Goal: Task Accomplishment & Management: Complete application form

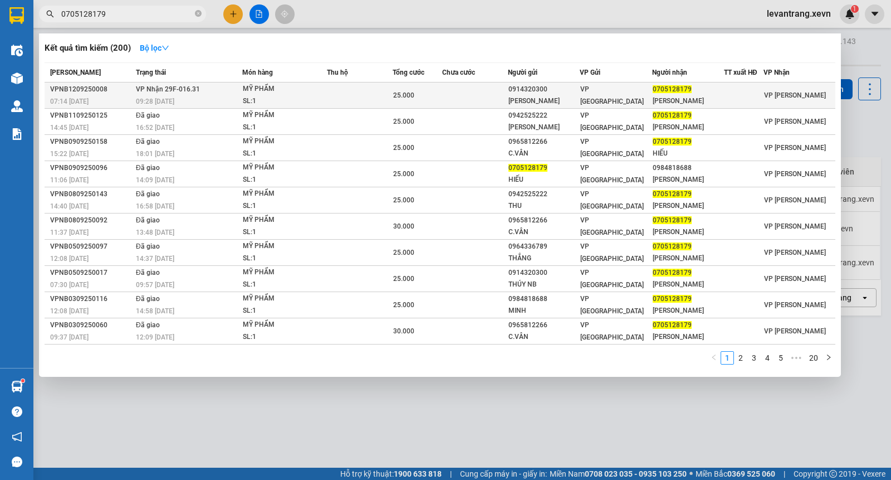
type input "0705128179"
click at [315, 96] on span "MỸ PHẨM SL: 1" at bounding box center [285, 95] width 84 height 24
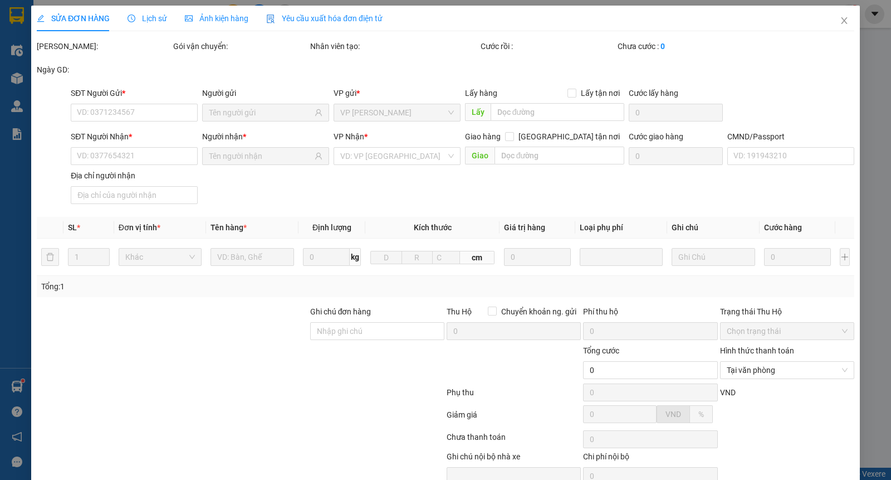
type input "0914320300"
type input "[PERSON_NAME]"
type input "0705128179"
type input "[PERSON_NAME]"
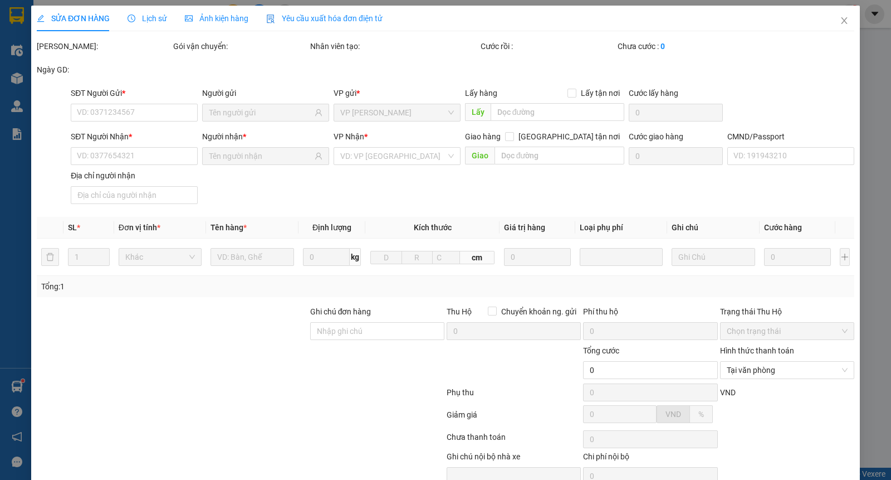
type input "25.000"
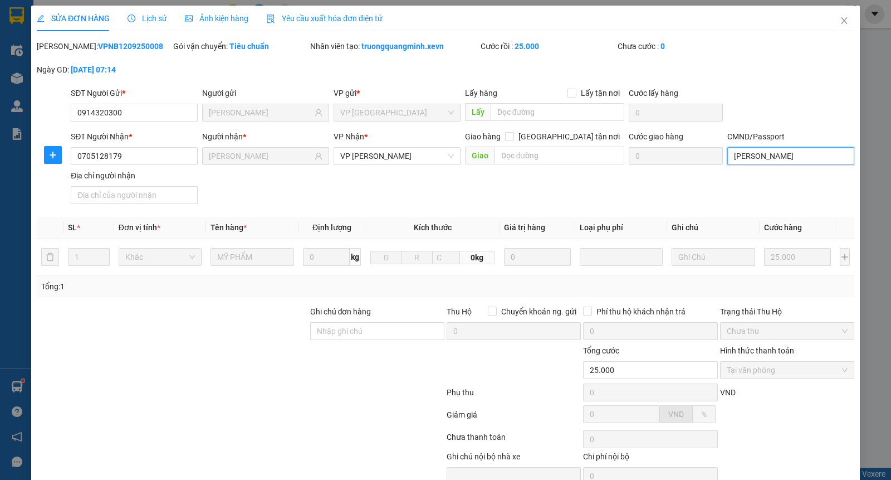
click at [775, 154] on input "[PERSON_NAME]" at bounding box center [790, 156] width 127 height 18
drag, startPoint x: 795, startPoint y: 154, endPoint x: 771, endPoint y: 150, distance: 24.2
click at [771, 150] on input "034091016243 NGUEYENX VĂN TOÀN" at bounding box center [790, 156] width 127 height 18
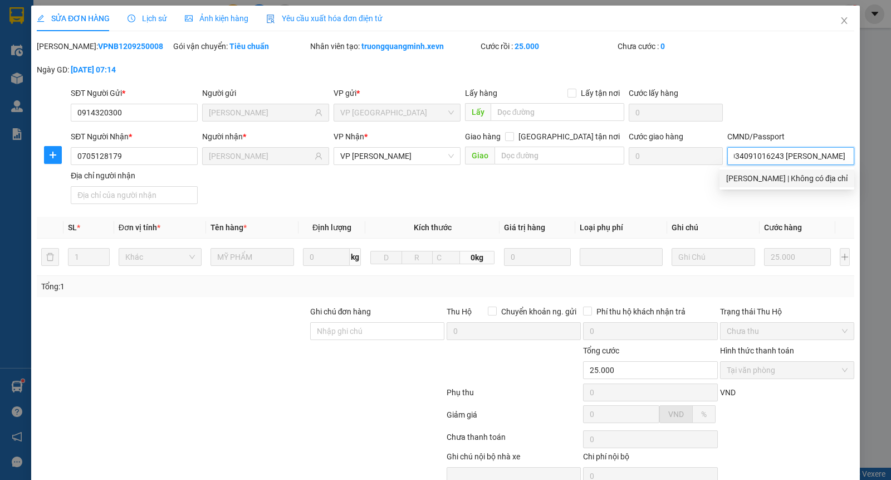
type input "034091016243 [PERSON_NAME]"
click at [655, 187] on div "SĐT Người Nhận * 0705128179 Người nhận * [PERSON_NAME] VP Nhận * VP [PERSON_NAM…" at bounding box center [463, 169] width 788 height 78
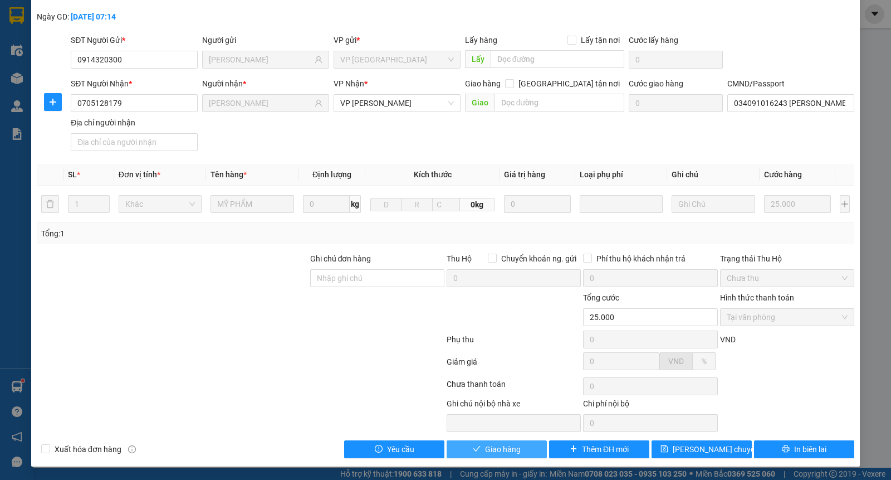
click at [499, 449] on span "Giao hàng" at bounding box center [503, 449] width 36 height 12
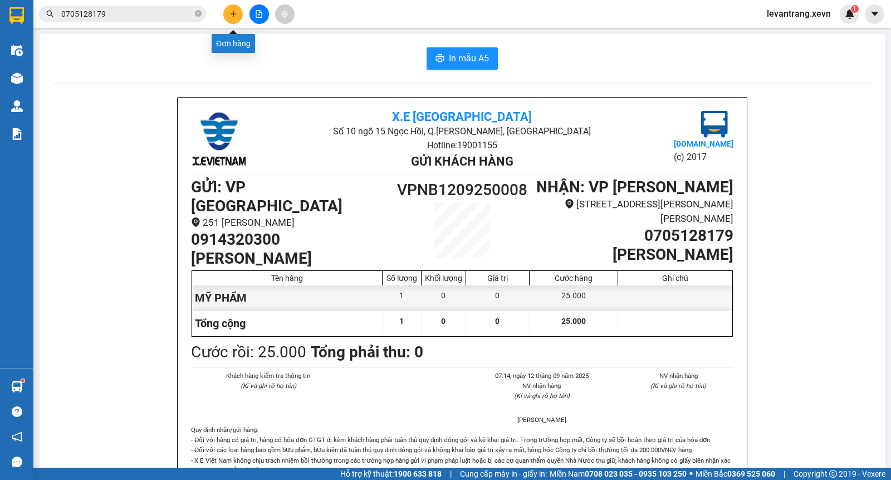
click at [233, 13] on icon "plus" at bounding box center [233, 14] width 1 height 6
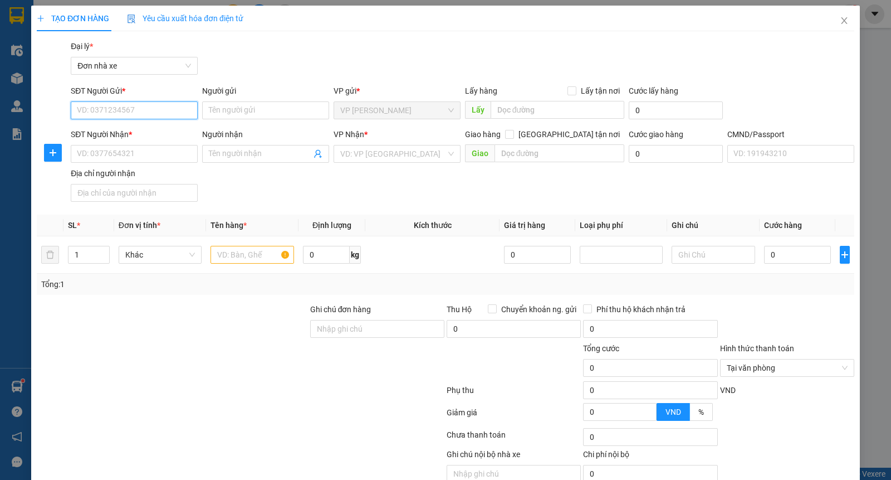
click at [149, 110] on input "SĐT Người Gửi *" at bounding box center [134, 110] width 127 height 18
click at [134, 109] on input "6119" at bounding box center [134, 110] width 127 height 18
click at [138, 134] on div "0979046119 - THẾ ANH" at bounding box center [133, 132] width 112 height 12
type input "0979046119"
type input "THẾ ANH"
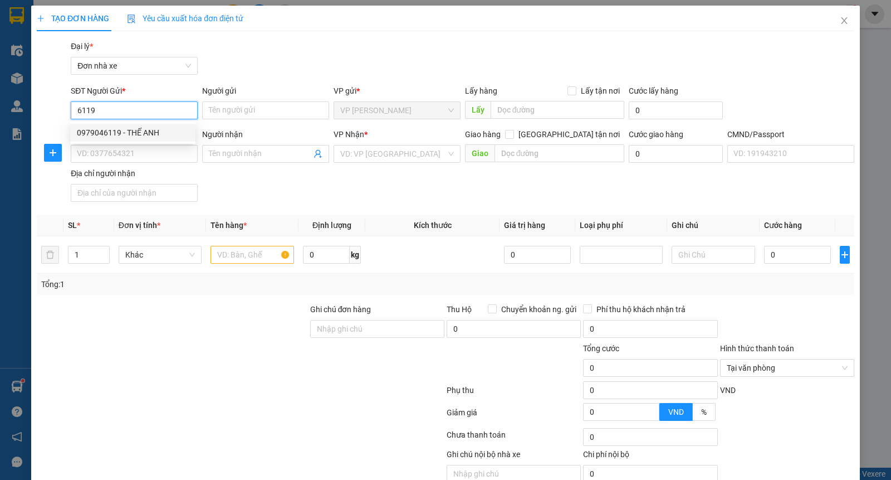
type input "0968069532"
type input "THANH"
type input "037074000234 LÊ VĂN THANH"
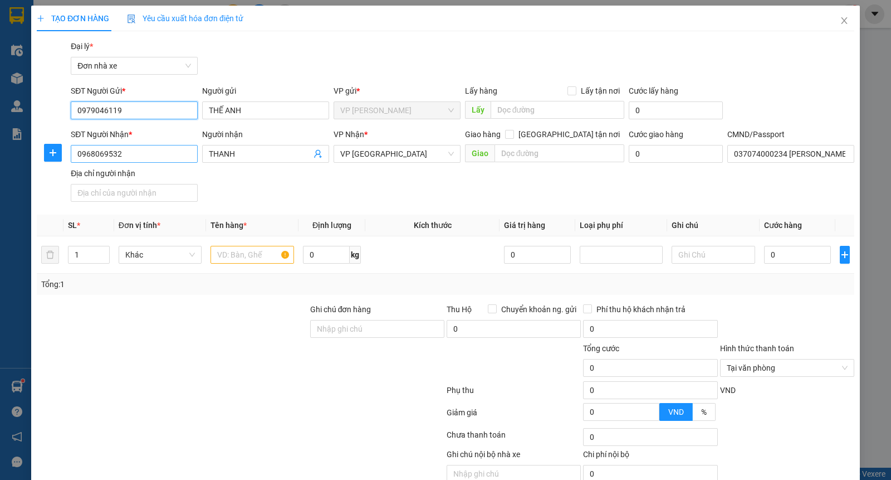
type input "0979046119"
click at [136, 151] on input "0968069532" at bounding box center [134, 154] width 127 height 18
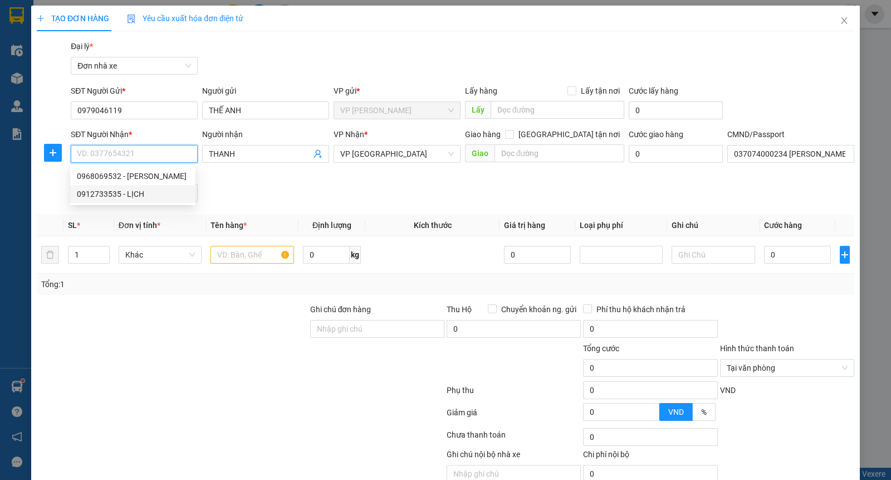
click at [130, 193] on div "0912733535 - LỊCH" at bounding box center [133, 194] width 112 height 12
type input "0912733535"
type input "LỊCH"
type input "037085002949 ĐINH TRỌNG LỊCH"
type input "0912733535"
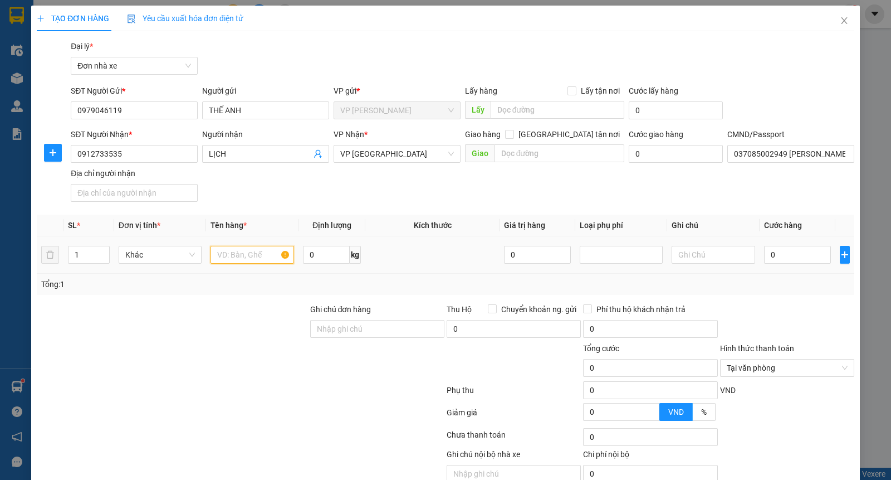
click at [242, 257] on input "text" at bounding box center [253, 255] width 84 height 18
type input "PHỤ TÙNG OTO"
click at [325, 255] on input "0" at bounding box center [326, 255] width 47 height 18
type input "1"
click at [800, 251] on input "0" at bounding box center [797, 255] width 67 height 18
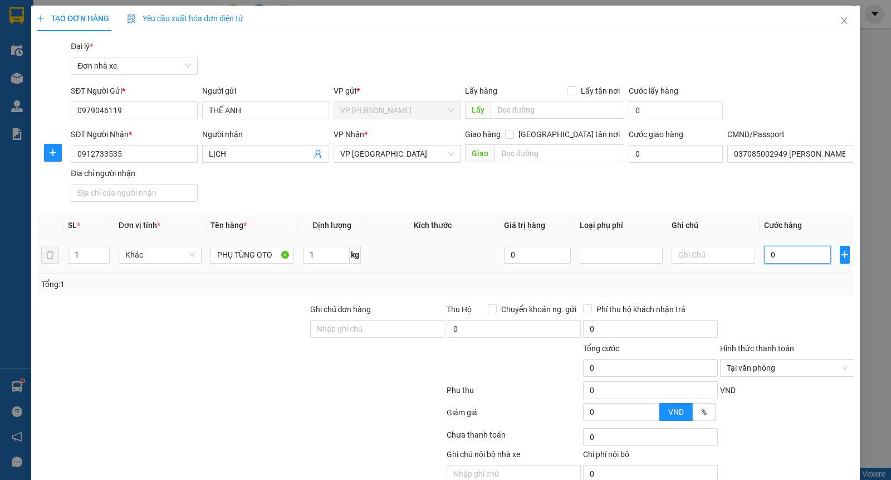
type input "3"
type input "30"
type input "30.000"
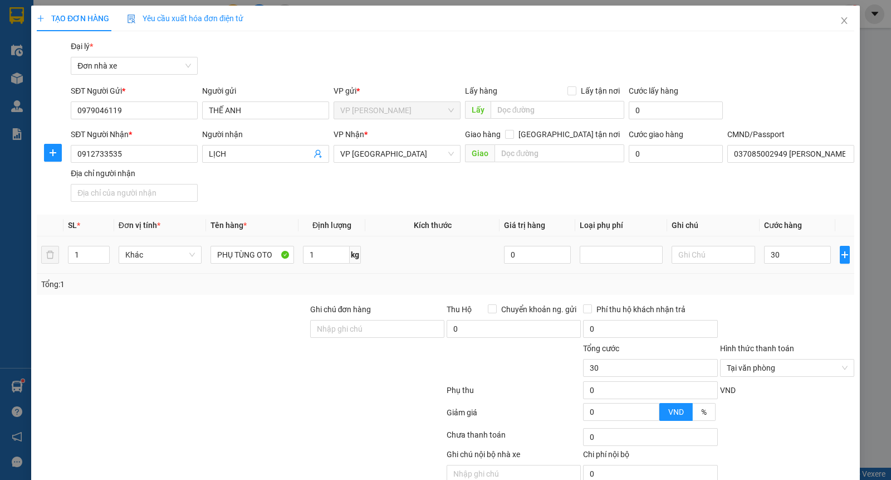
type input "30.000"
drag, startPoint x: 786, startPoint y: 288, endPoint x: 793, endPoint y: 325, distance: 36.8
click at [786, 290] on div "Tổng: 1" at bounding box center [445, 284] width 809 height 12
type input "30.000"
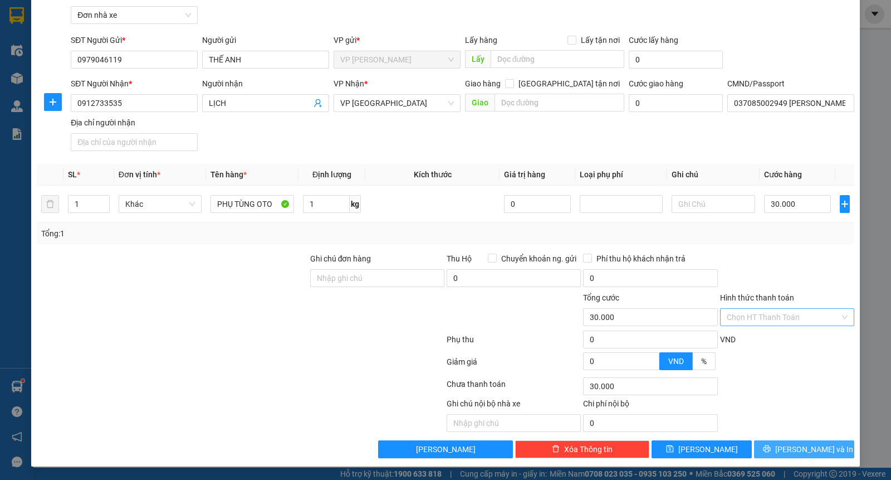
click at [799, 449] on span "[PERSON_NAME] và In" at bounding box center [814, 449] width 78 height 12
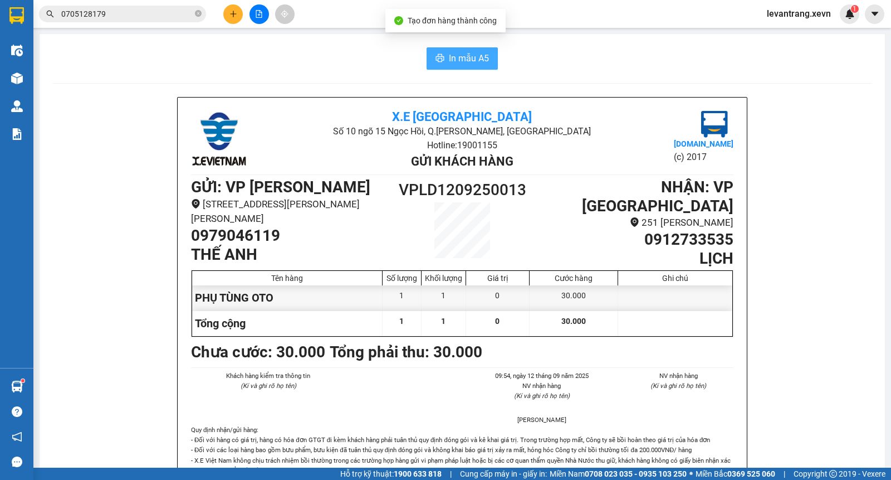
click at [458, 56] on span "In mẫu A5" at bounding box center [469, 58] width 40 height 14
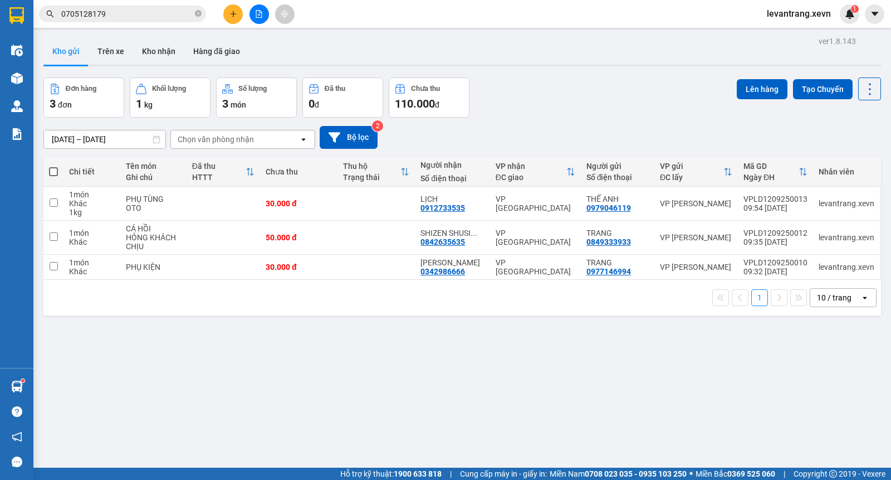
click at [115, 14] on input "0705128179" at bounding box center [126, 14] width 131 height 12
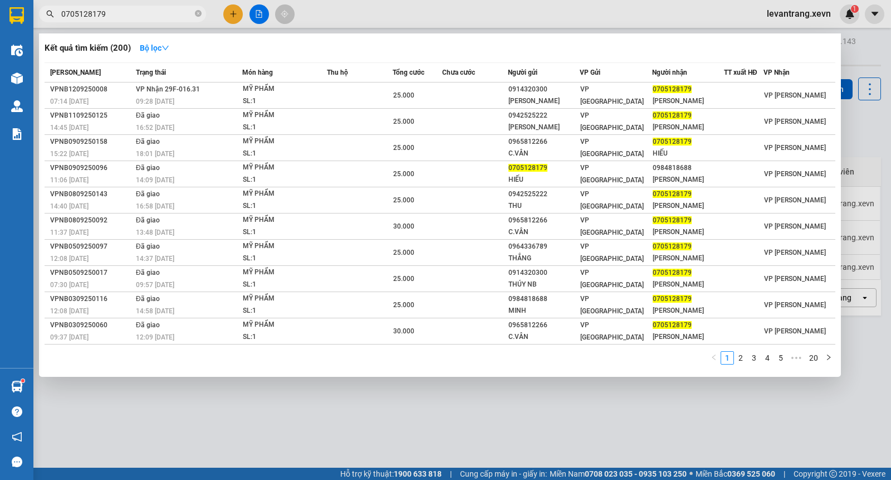
click at [115, 14] on input "0705128179" at bounding box center [126, 14] width 131 height 12
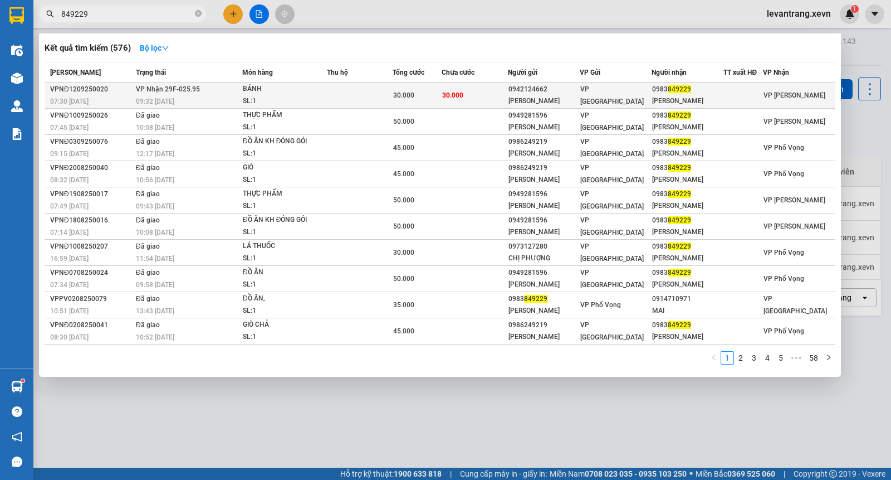
type input "849229"
click at [184, 92] on span "VP Nhận 29F-025.95" at bounding box center [168, 89] width 64 height 8
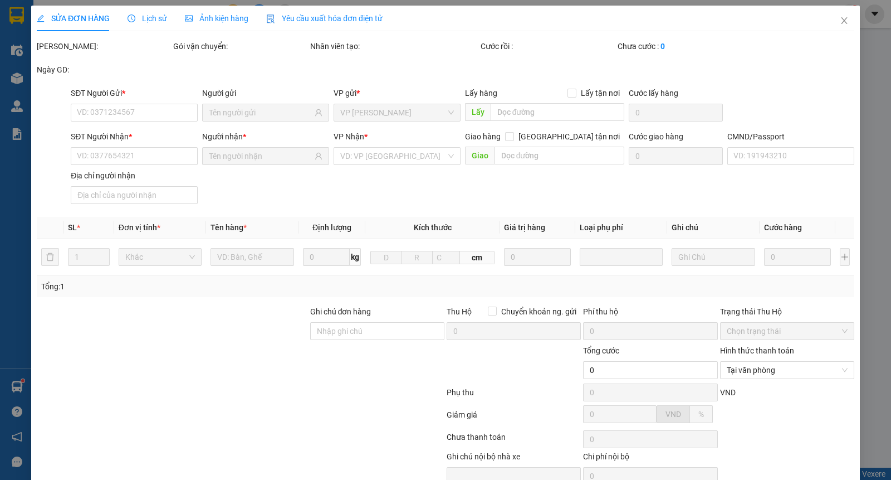
type input "0942124662"
type input "[PERSON_NAME]"
type input "0983849229"
type input "[PERSON_NAME]"
type input "033083004443-HIẾU"
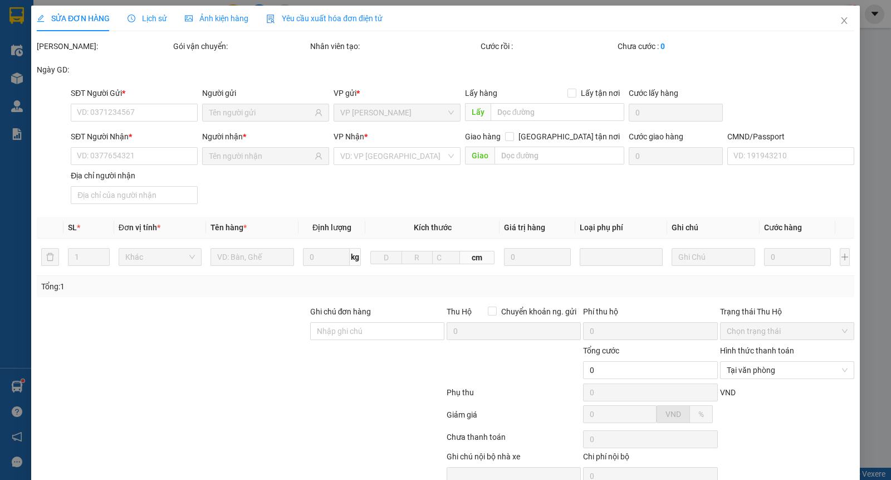
type input "30.000"
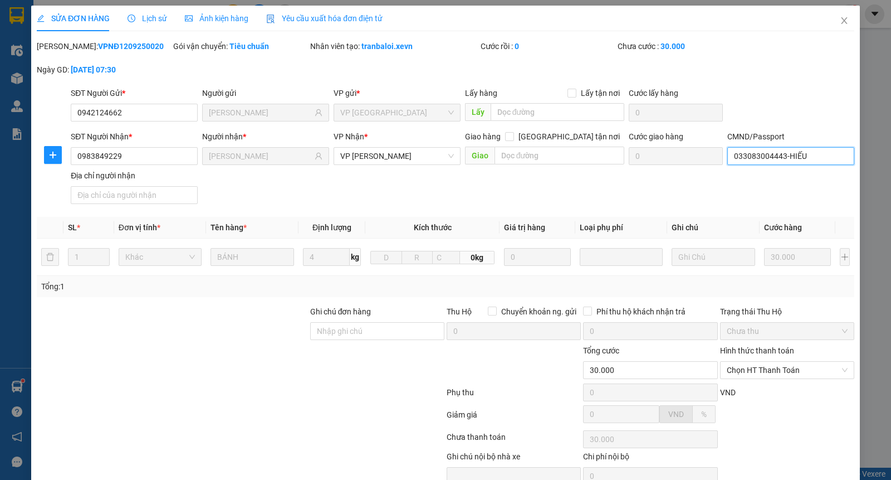
click at [767, 155] on input "033083004443-HIẾU" at bounding box center [790, 156] width 127 height 18
type input "A TUẤN"
click at [680, 183] on div "SĐT Người Nhận * 0983849229 Người nhận * VÂN ANH VP Nhận * VP Lê Duẩn Giao hàng…" at bounding box center [463, 169] width 788 height 78
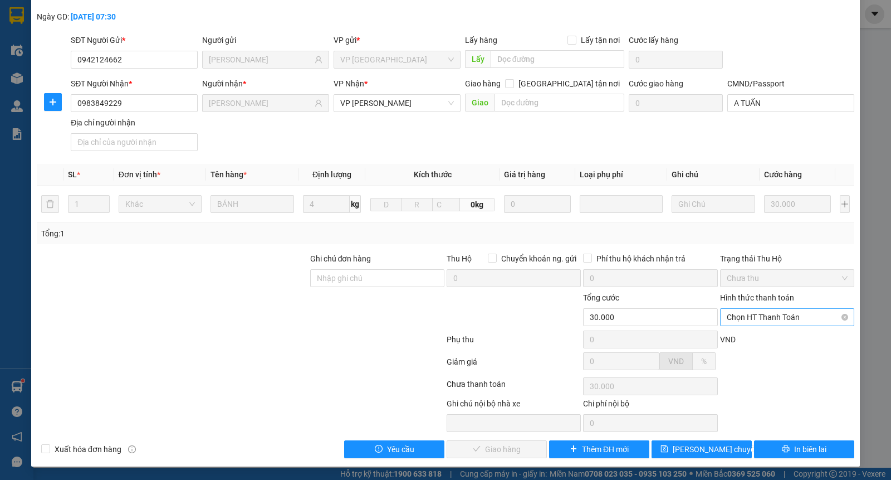
click at [775, 319] on span "Chọn HT Thanh Toán" at bounding box center [787, 317] width 121 height 17
drag, startPoint x: 770, startPoint y: 337, endPoint x: 756, endPoint y: 346, distance: 16.4
click at [769, 337] on div "Tại văn phòng" at bounding box center [779, 339] width 120 height 12
type input "0"
click at [511, 449] on span "Giao hàng" at bounding box center [503, 449] width 36 height 12
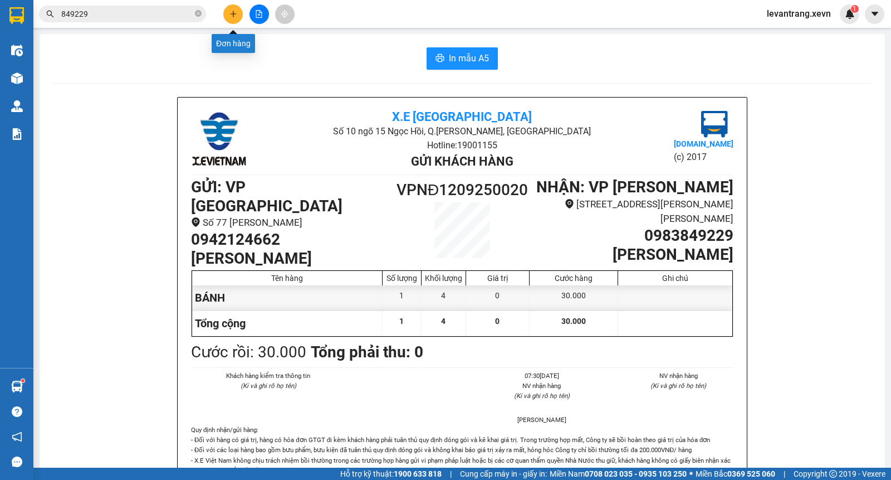
click at [232, 22] on button at bounding box center [232, 13] width 19 height 19
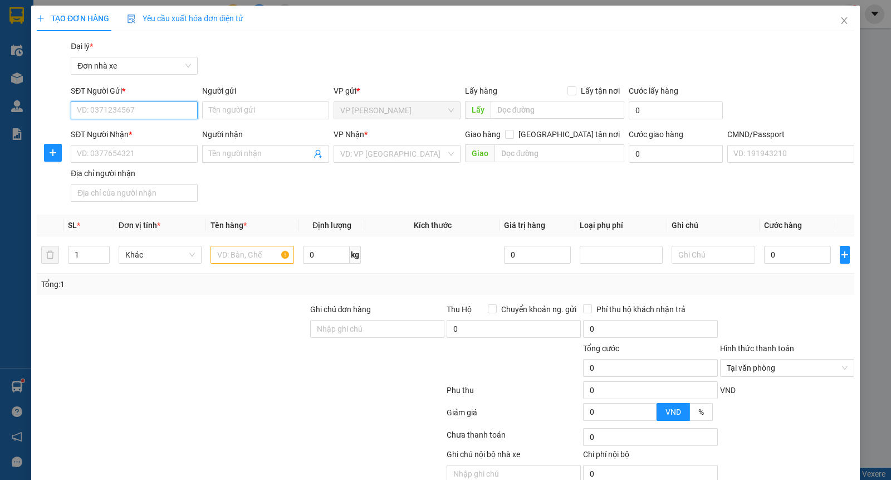
click at [126, 114] on input "SĐT Người Gửi *" at bounding box center [134, 110] width 127 height 18
type input "0377562514"
click at [137, 127] on div "0377562514 - VƯƠNG" at bounding box center [133, 132] width 112 height 12
type input "VƯƠNG"
type input "0914849988"
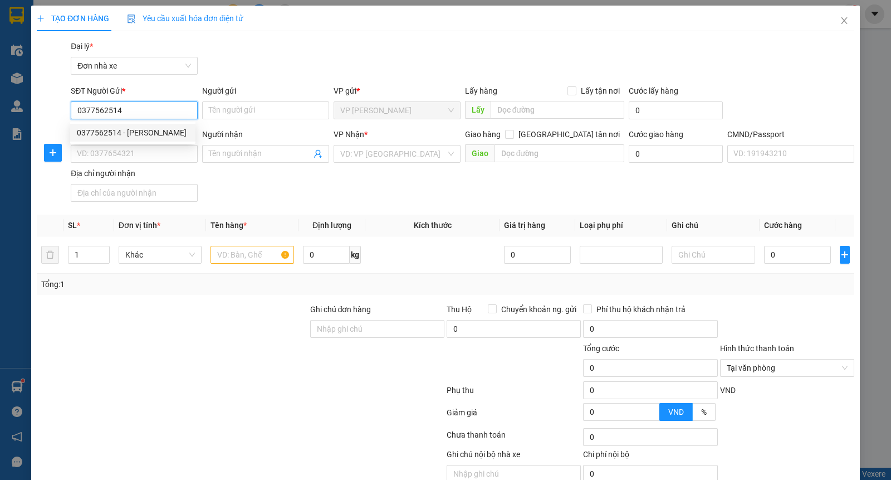
type input "LƯƠNG-HƯƠNG"
type input "037066000267 LÊ NGỌC LƯƠNG"
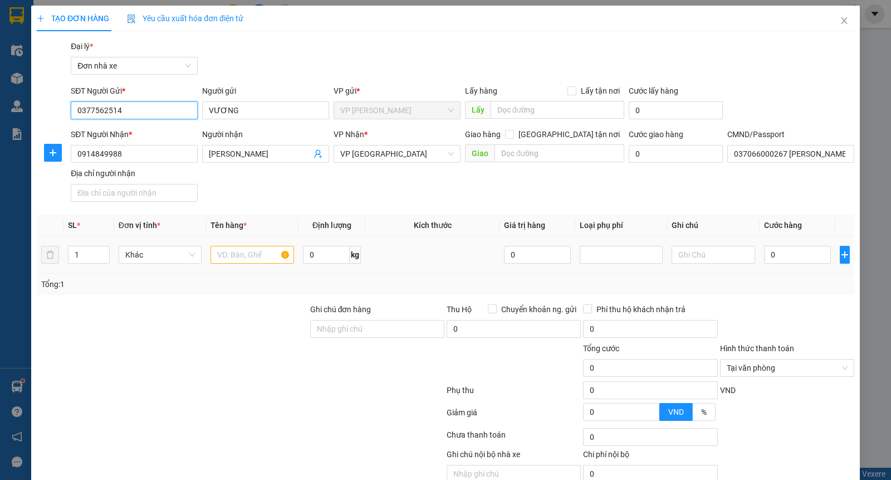
type input "0377562514"
click at [245, 257] on input "text" at bounding box center [253, 255] width 84 height 18
type input "Q"
type input "GIẤY DÉP"
click at [772, 257] on input "0" at bounding box center [797, 255] width 67 height 18
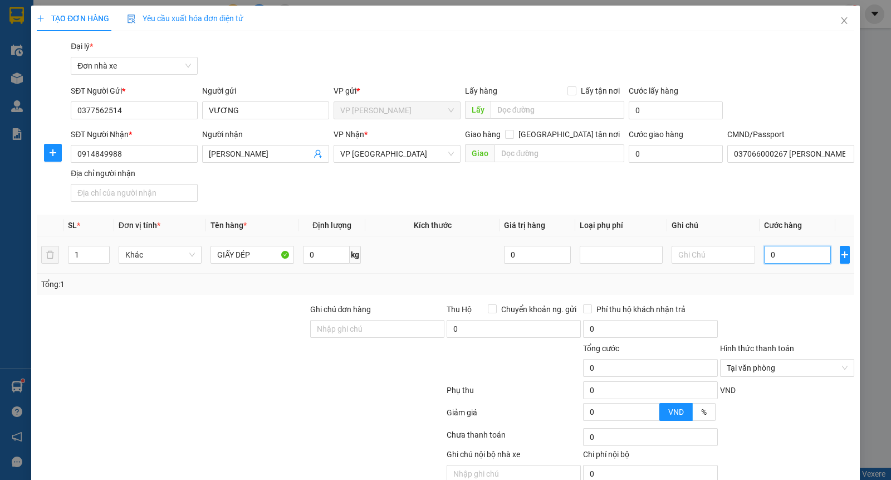
type input "4"
type input "40"
type input "40.000"
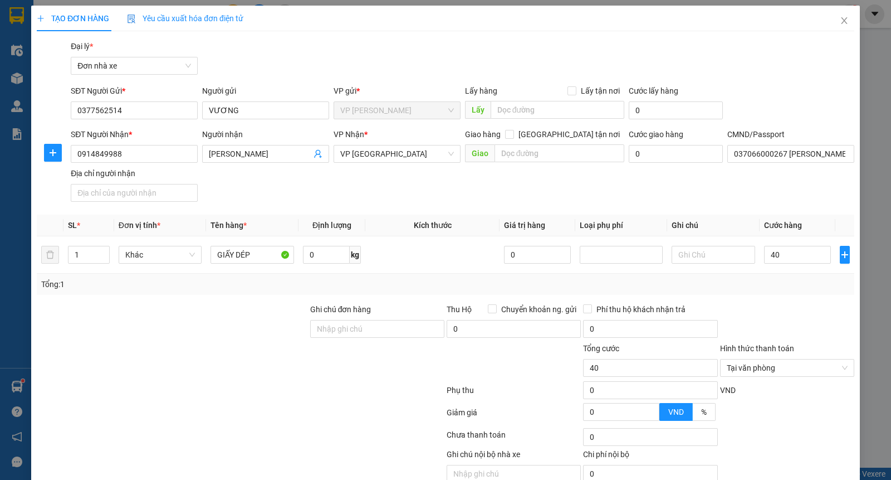
type input "40.000"
click at [770, 297] on div "Transit Pickup Surcharge Ids Transit Deliver Surcharge Ids Transit Deliver Surc…" at bounding box center [446, 274] width 818 height 468
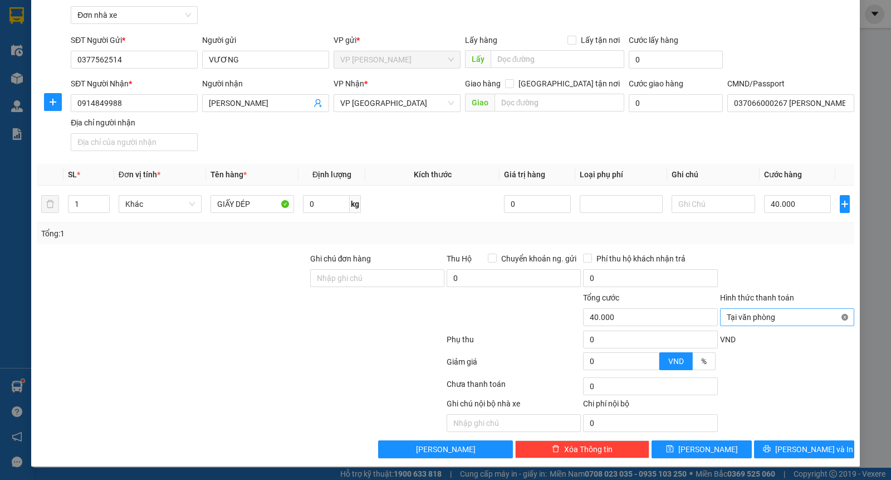
type input "40.000"
click at [799, 442] on button "[PERSON_NAME] và In" at bounding box center [804, 449] width 100 height 18
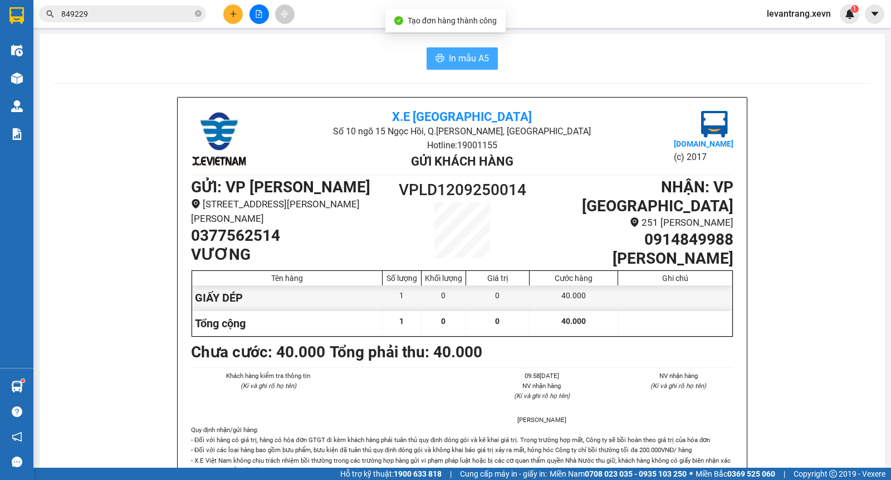
click at [456, 60] on span "In mẫu A5" at bounding box center [469, 58] width 40 height 14
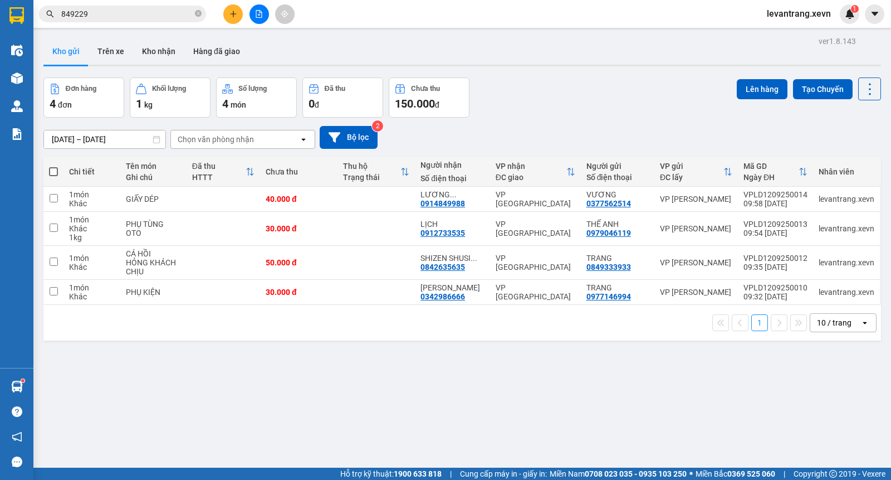
click at [298, 380] on div "ver 1.8.143 Kho gửi Trên xe Kho nhận Hàng đã giao Đơn hàng 4 đơn Khối lượng 1 k…" at bounding box center [462, 273] width 847 height 480
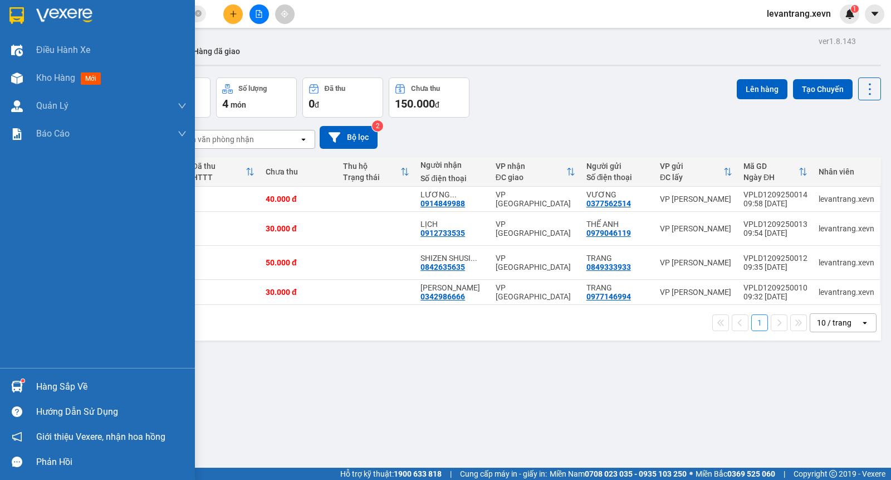
drag, startPoint x: 25, startPoint y: 385, endPoint x: 45, endPoint y: 382, distance: 20.2
click at [26, 384] on div at bounding box center [16, 385] width 19 height 19
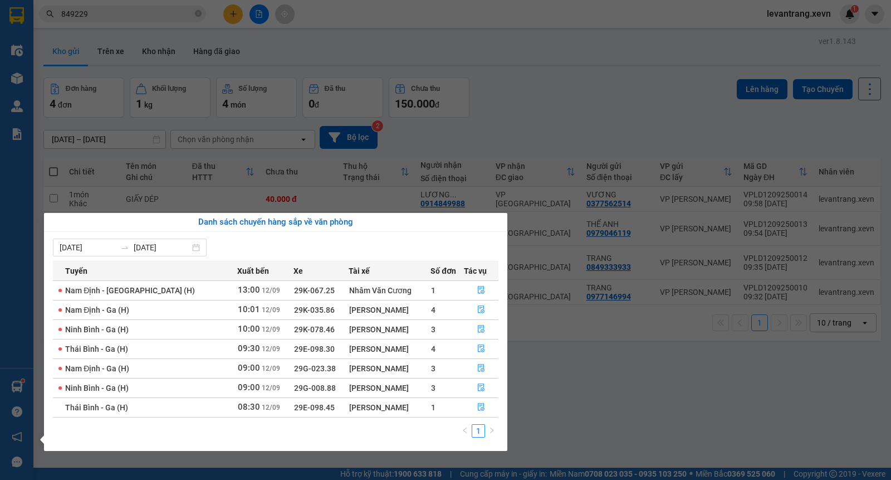
click at [550, 67] on section "Kết quả tìm kiếm ( 576 ) Bộ lọc Mã ĐH Trạng thái Món hàng Thu hộ Tổng cước Chưa…" at bounding box center [445, 240] width 891 height 480
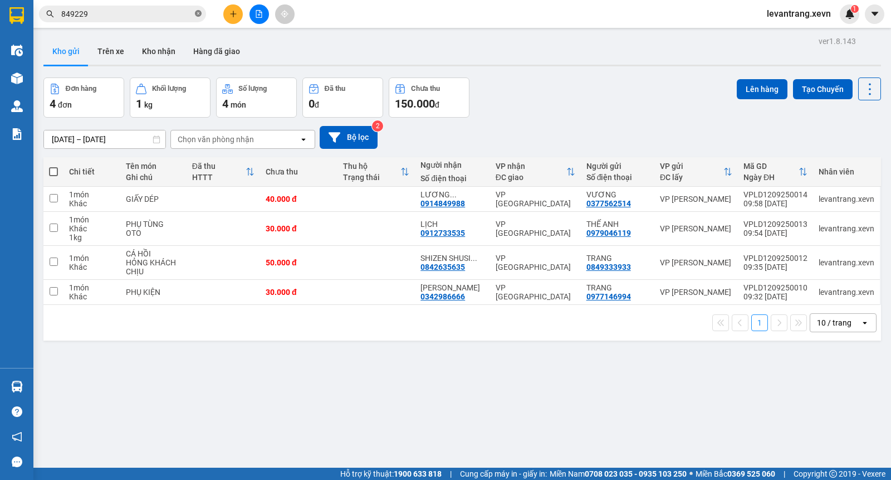
click at [199, 14] on icon "close-circle" at bounding box center [198, 13] width 7 height 7
click at [235, 16] on icon "plus" at bounding box center [233, 14] width 8 height 8
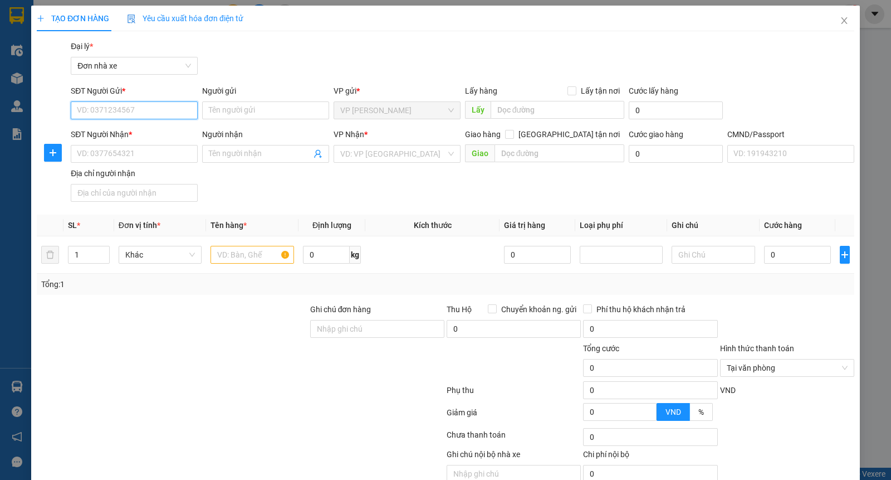
click at [128, 117] on input "SĐT Người Gửi *" at bounding box center [134, 110] width 127 height 18
type input "0988851979"
click at [135, 131] on div "0988851979 - HÀ" at bounding box center [139, 132] width 125 height 12
type input "HÀ"
type input "0986175092"
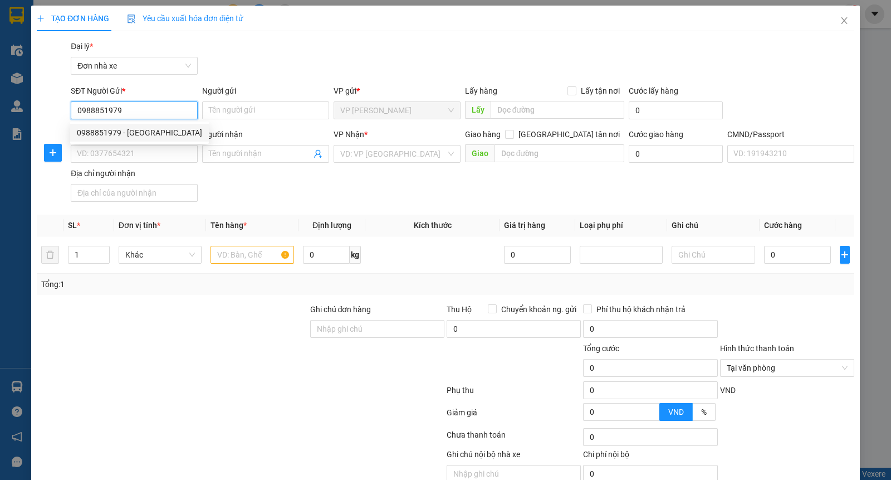
type input "TRANG"
type input "."
type input "0988851979"
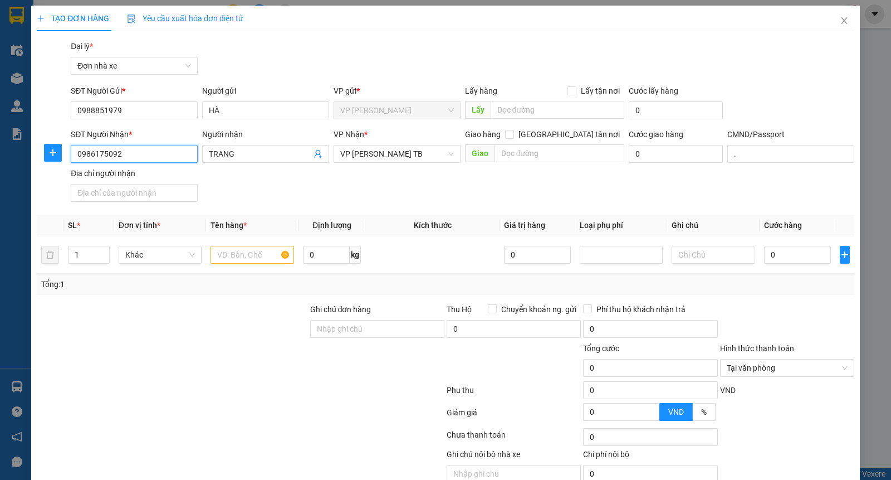
drag, startPoint x: 129, startPoint y: 151, endPoint x: 0, endPoint y: 144, distance: 129.4
click at [0, 145] on div "TẠO ĐƠN HÀNG Yêu cầu xuất hóa đơn điện tử Transit Pickup Surcharge Ids Transit …" at bounding box center [445, 240] width 891 height 480
click at [151, 175] on div "Địa chỉ người nhận" at bounding box center [134, 173] width 127 height 12
click at [151, 184] on input "Địa chỉ người nhận" at bounding box center [134, 193] width 127 height 18
click at [125, 156] on input "1567" at bounding box center [134, 154] width 127 height 18
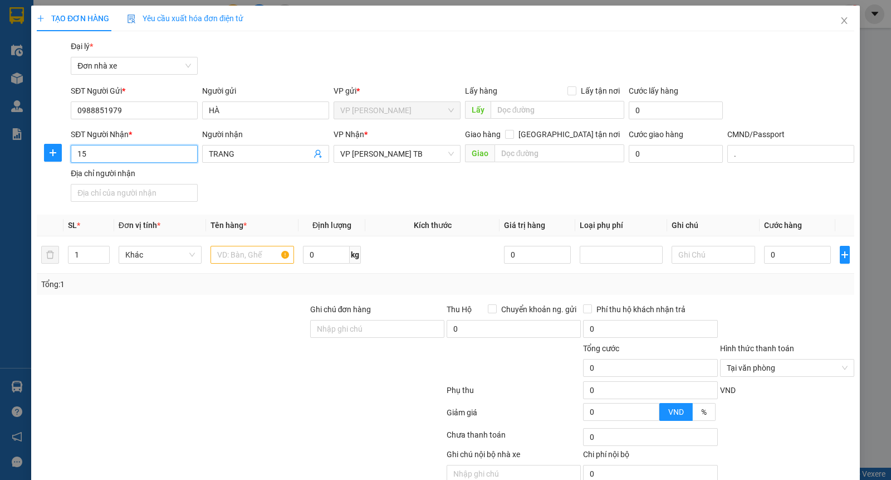
type input "1"
click at [128, 157] on input "1567" at bounding box center [134, 154] width 127 height 18
type input "1"
drag, startPoint x: 154, startPoint y: 154, endPoint x: 106, endPoint y: 153, distance: 47.9
click at [106, 153] on div "SĐT Người Nhận * VD: 0377654321 Người nhận TRANG TRANG VP Nhận * VP Trần Phú TB…" at bounding box center [463, 167] width 788 height 78
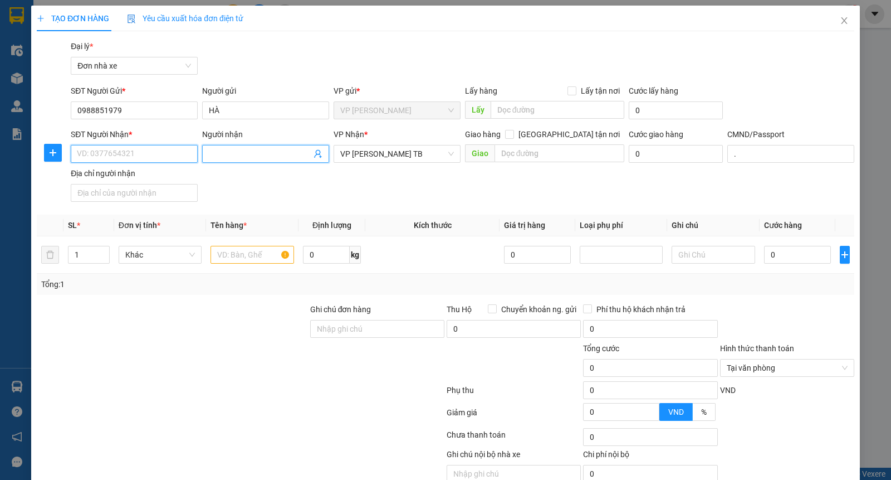
click at [106, 153] on input "SĐT Người Nhận *" at bounding box center [134, 154] width 127 height 18
type input "1"
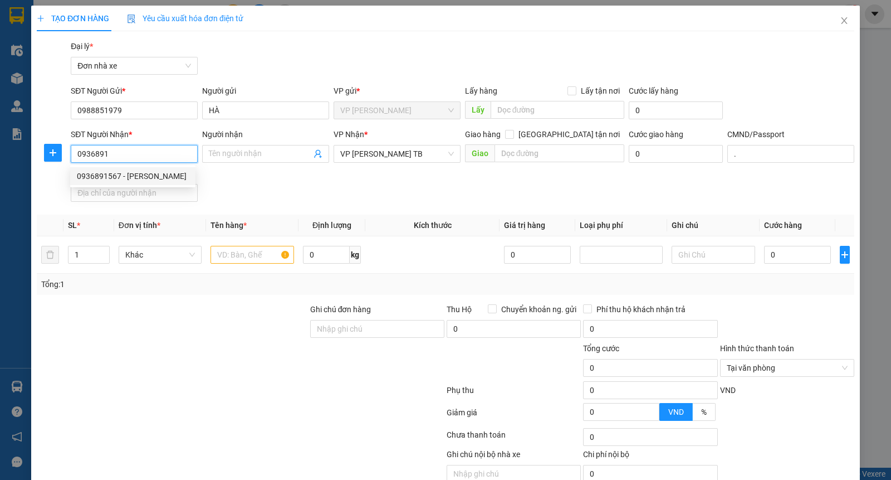
click at [177, 175] on div "0936891567 - huyền" at bounding box center [133, 176] width 112 height 12
type input "0936891567"
type input "huyền"
type input "034180000745 HÀ THỊ THU HUYỀN"
type input "0936891567"
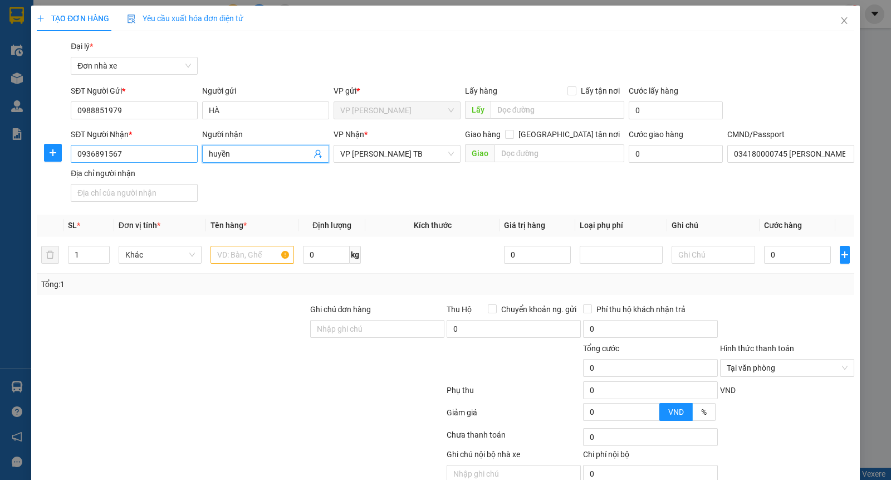
drag, startPoint x: 242, startPoint y: 158, endPoint x: 141, endPoint y: 148, distance: 101.2
click at [141, 148] on div "SĐT Người Nhận * 0936891567 Người nhận huyền huyền VP Nhận * VP Trần Phú TB Gia…" at bounding box center [463, 167] width 788 height 78
type input "h"
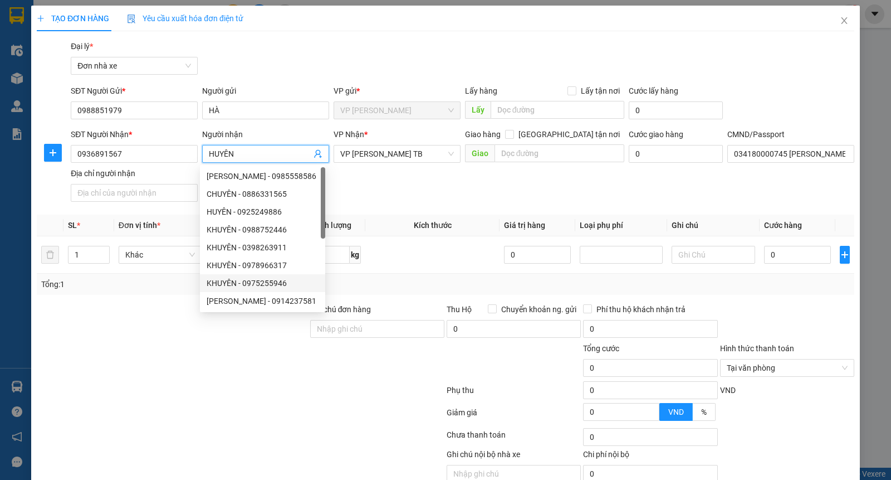
type input "HUYÊN"
drag, startPoint x: 166, startPoint y: 336, endPoint x: 179, endPoint y: 319, distance: 21.4
click at [166, 335] on div at bounding box center [172, 322] width 273 height 39
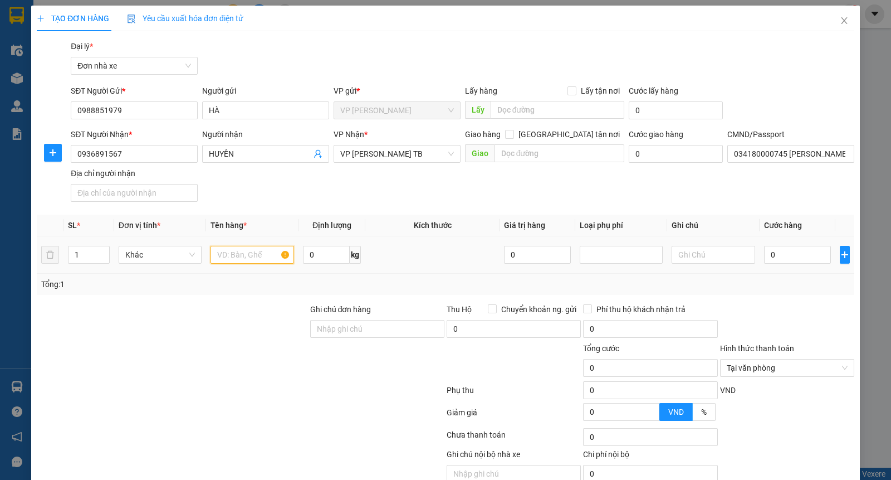
click at [231, 255] on input "text" at bounding box center [253, 255] width 84 height 18
type input "1"
drag, startPoint x: 247, startPoint y: 256, endPoint x: 132, endPoint y: 256, distance: 115.3
click at [132, 256] on tr "1 Khác 1 0 kg 0 0" at bounding box center [446, 254] width 818 height 37
type input "1"
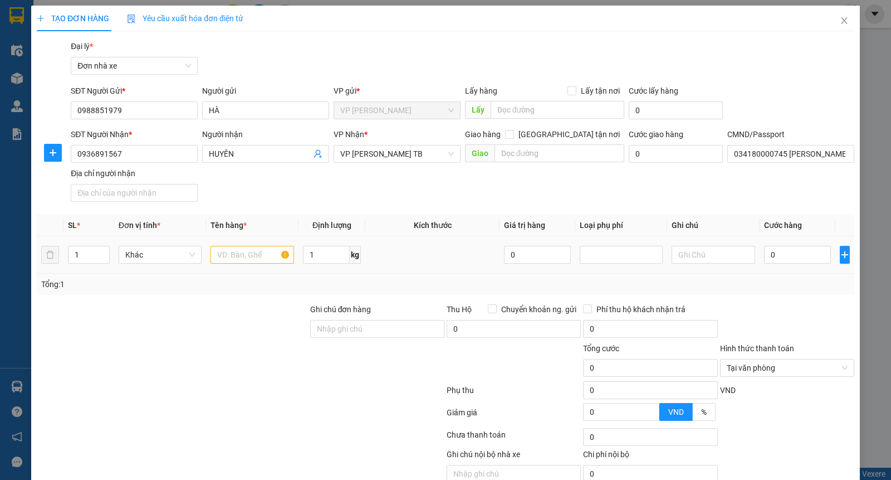
click at [443, 260] on td at bounding box center [432, 254] width 134 height 37
click at [778, 256] on input "0" at bounding box center [797, 255] width 67 height 18
click at [227, 251] on input "text" at bounding box center [253, 255] width 84 height 18
type input "QAO"
click at [784, 258] on input "0" at bounding box center [797, 255] width 67 height 18
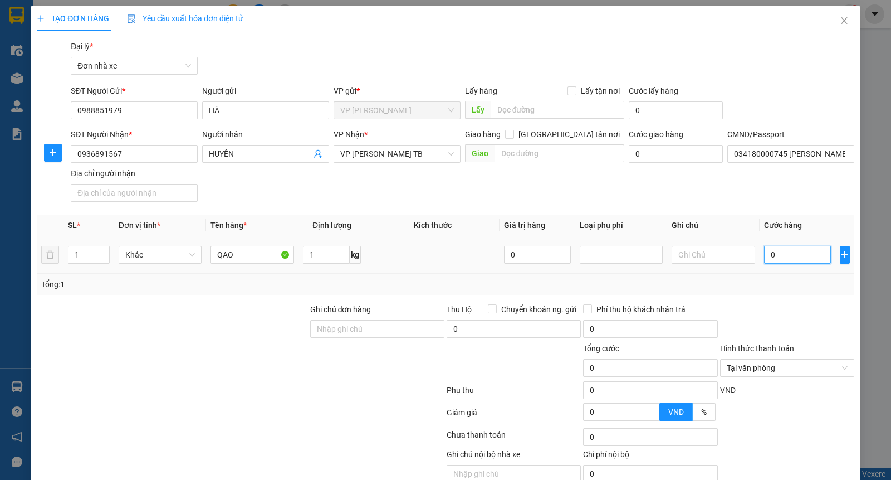
type input "2"
type input "25"
type input "25.000"
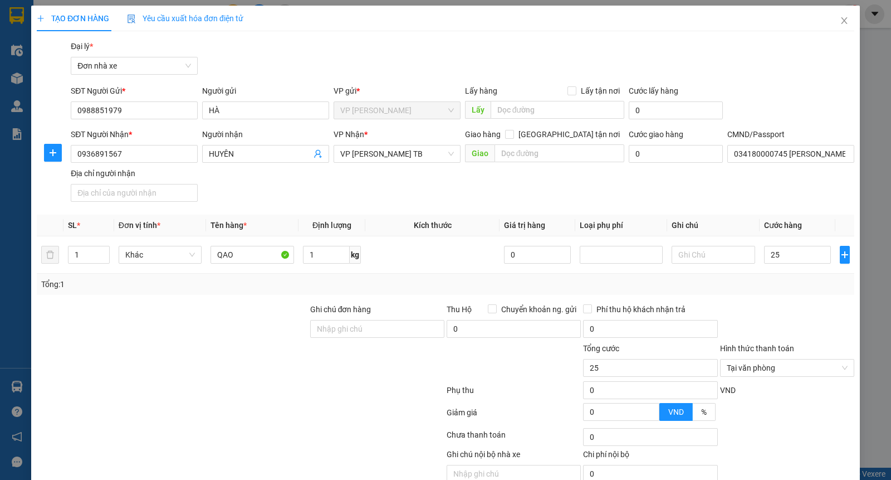
type input "25.000"
click at [780, 301] on div "Transit Pickup Surcharge Ids Transit Deliver Surcharge Ids Transit Deliver Surc…" at bounding box center [446, 274] width 818 height 468
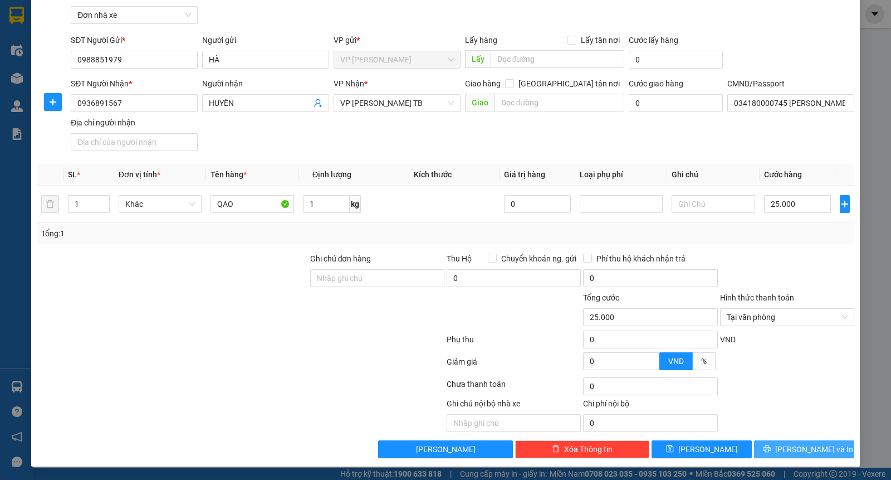
click at [786, 447] on span "[PERSON_NAME] và In" at bounding box center [814, 449] width 78 height 12
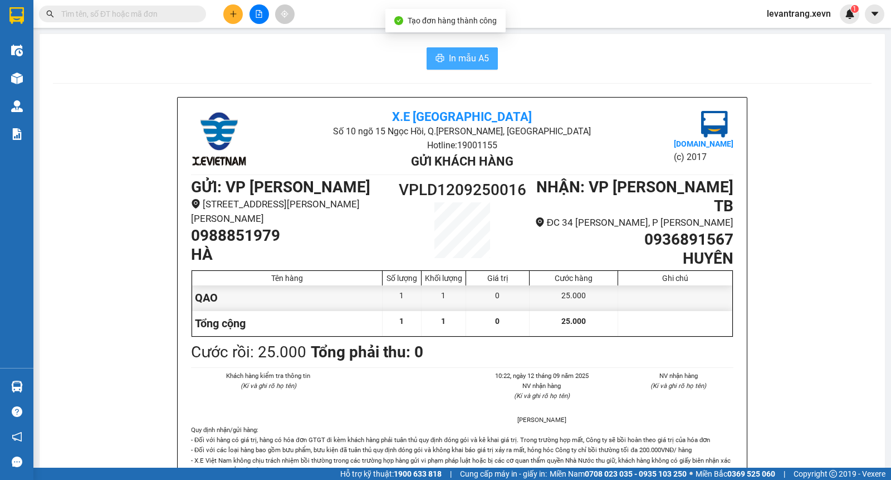
click at [459, 59] on span "In mẫu A5" at bounding box center [469, 58] width 40 height 14
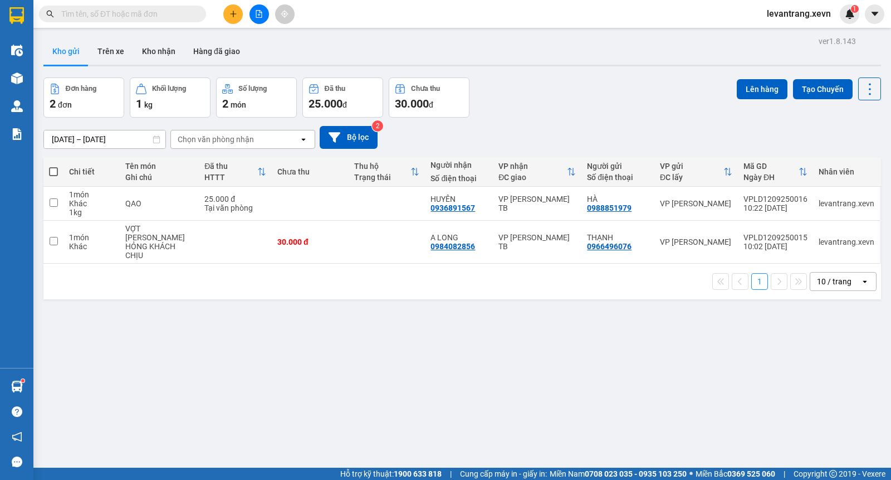
drag, startPoint x: 265, startPoint y: 319, endPoint x: 285, endPoint y: 302, distance: 25.7
click at [268, 313] on div "ver 1.8.143 Kho gửi Trên xe Kho nhận Hàng đã giao Đơn hàng 2 đơn Khối lượng 1 k…" at bounding box center [462, 273] width 847 height 480
click at [104, 17] on input "text" at bounding box center [126, 14] width 131 height 12
click at [231, 10] on icon "plus" at bounding box center [233, 14] width 8 height 8
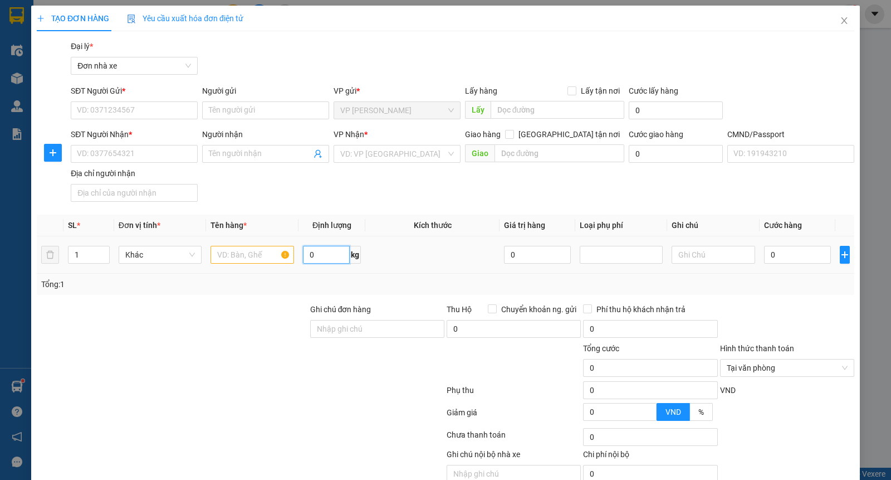
click at [319, 257] on input "0" at bounding box center [326, 255] width 47 height 18
type input "24.5"
click at [260, 252] on input "text" at bounding box center [253, 255] width 84 height 18
type input "THỰC PHẨM"
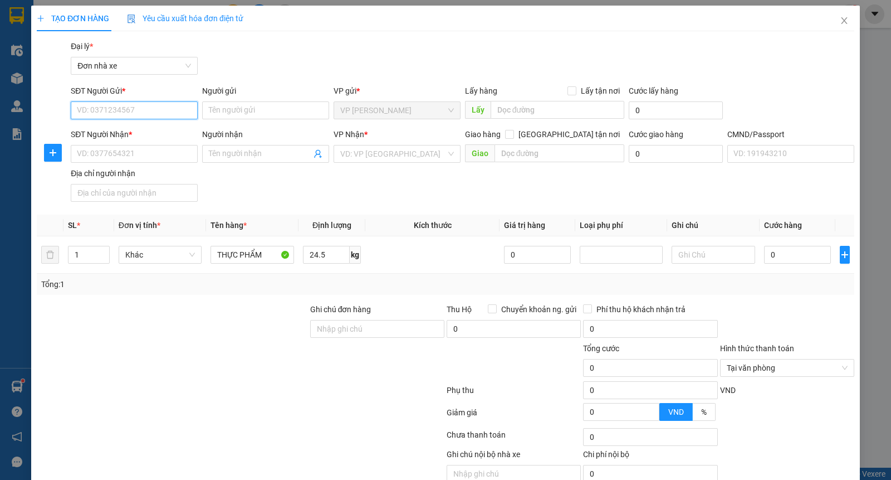
click at [102, 109] on input "SĐT Người Gửi *" at bounding box center [134, 110] width 127 height 18
type input "0336565110"
click at [110, 138] on div "0336565110 - LƯƠNG" at bounding box center [133, 132] width 112 height 12
type input "LƯƠNG"
type input "0981911985"
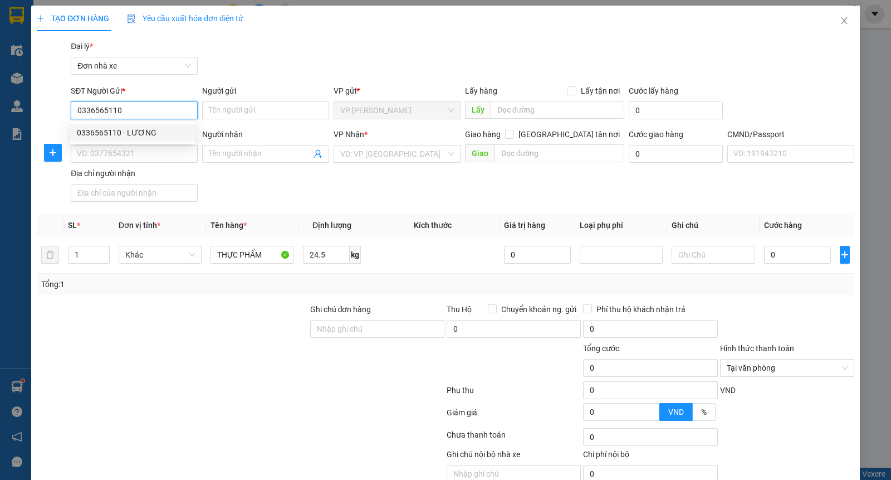
type input "THẮNG"
type input "036095007344 TRẦN ĐỨC THĂNG TDP3 PHÚ ỐC LỘC HÒA"
click at [110, 136] on div "0336565110 - LƯƠNG" at bounding box center [133, 132] width 112 height 12
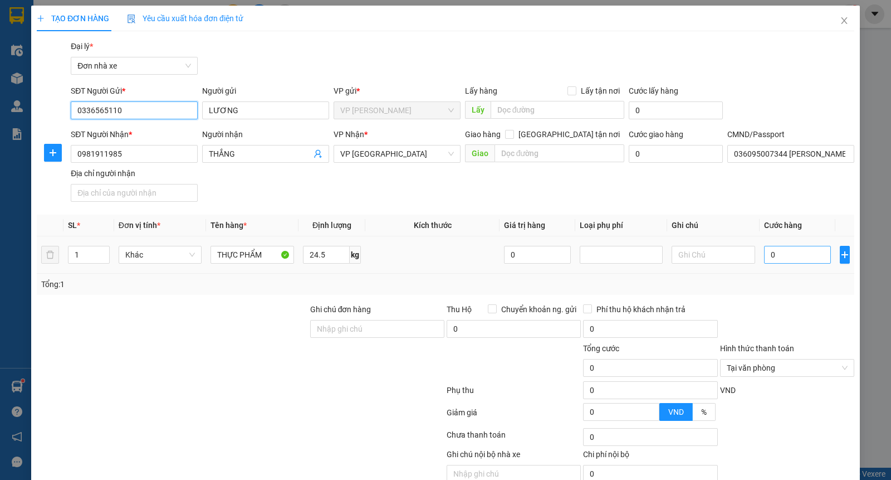
type input "0336565110"
click at [777, 252] on input "0" at bounding box center [797, 255] width 67 height 18
type input "4"
type input "45"
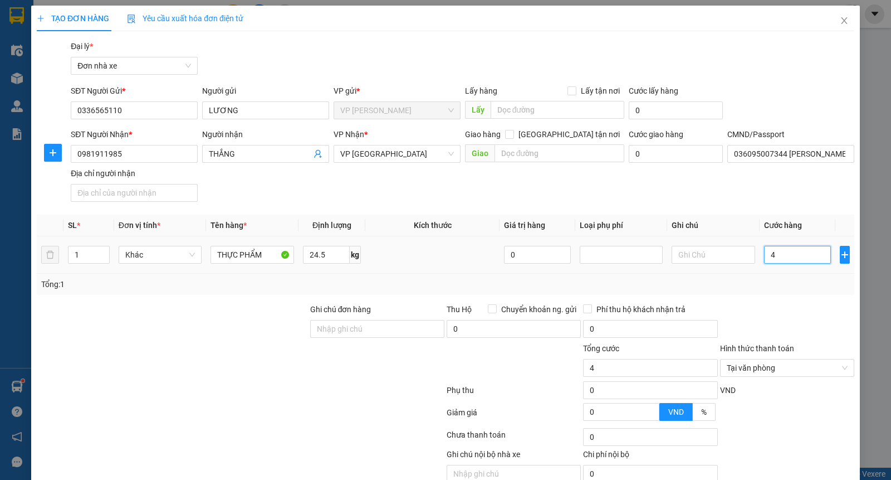
type input "45"
type input "45.000"
click at [781, 198] on div "SĐT Người Nhận * 0981911985 Người nhận THẮNG VP Nhận * VP Nam Định Giao hàng Gi…" at bounding box center [463, 167] width 788 height 78
type input "45.000"
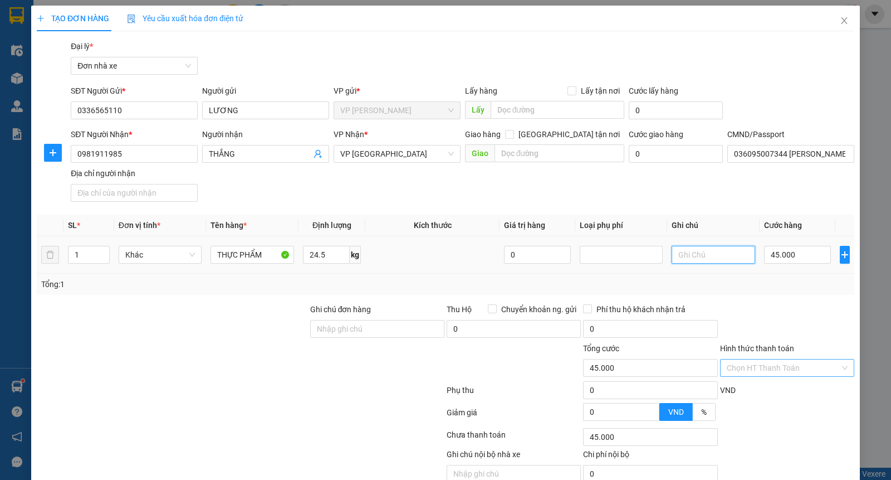
click at [703, 256] on input "text" at bounding box center [714, 255] width 84 height 18
type input "HỎNG KHÁCH CHỊU"
click at [775, 310] on div at bounding box center [787, 322] width 136 height 39
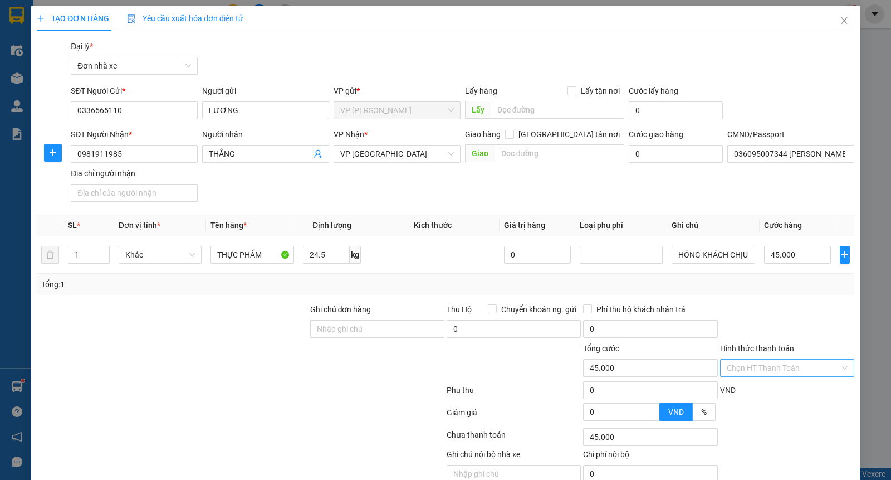
scroll to position [51, 0]
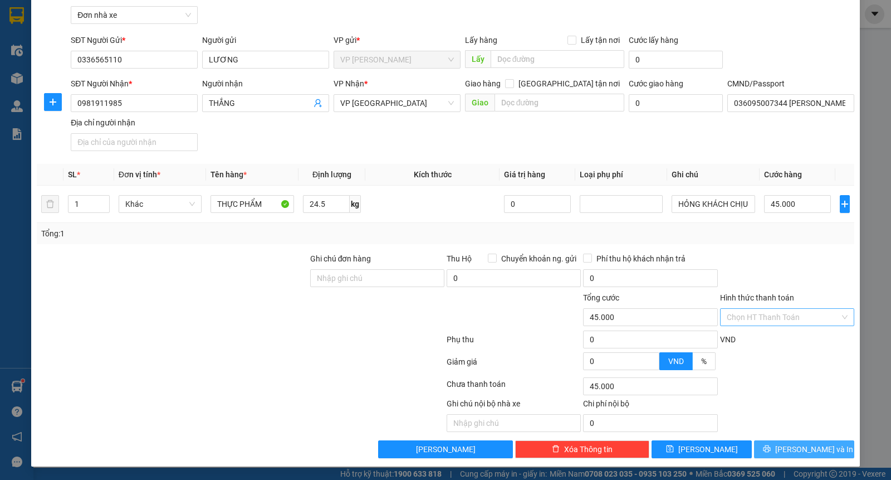
click at [789, 448] on span "[PERSON_NAME] và In" at bounding box center [814, 449] width 78 height 12
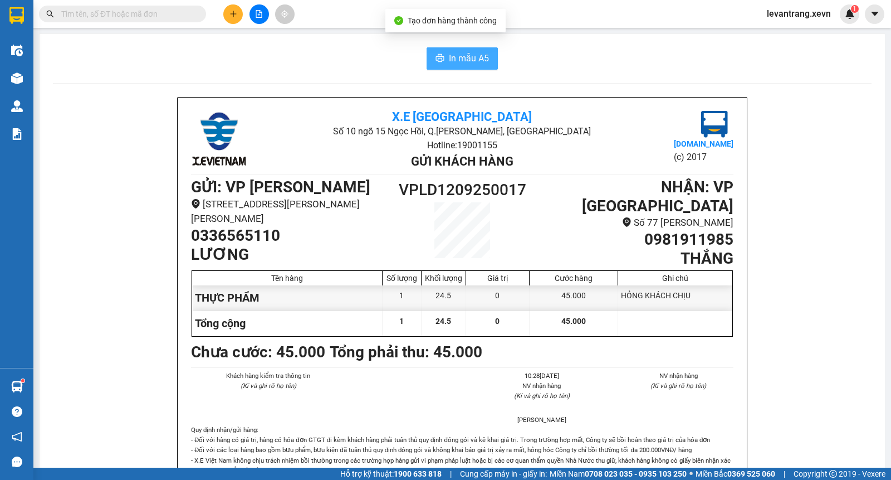
click at [454, 60] on span "In mẫu A5" at bounding box center [469, 58] width 40 height 14
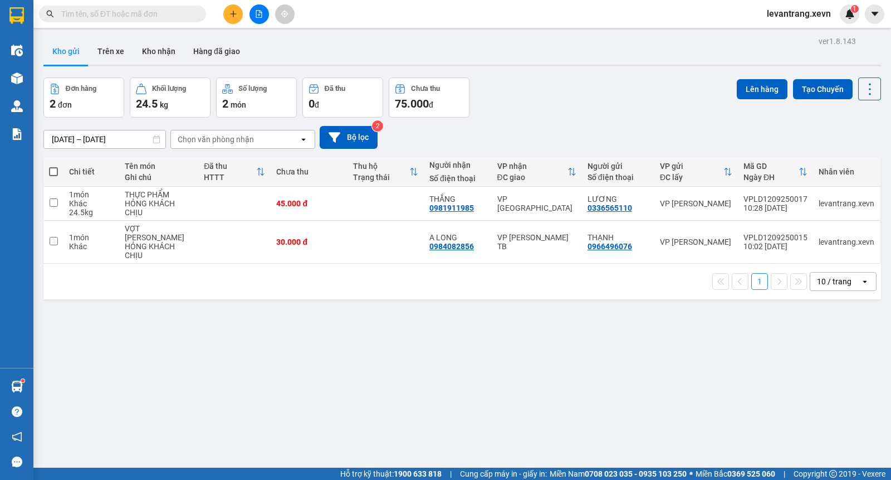
drag, startPoint x: 100, startPoint y: 17, endPoint x: 126, endPoint y: 13, distance: 26.5
click at [105, 17] on input "text" at bounding box center [126, 14] width 131 height 12
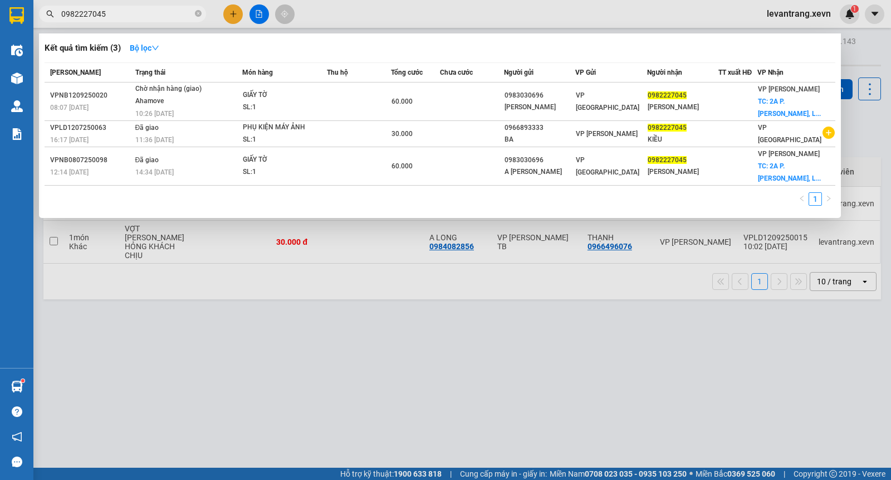
type input "0982227045"
click at [240, 12] on div at bounding box center [445, 240] width 891 height 480
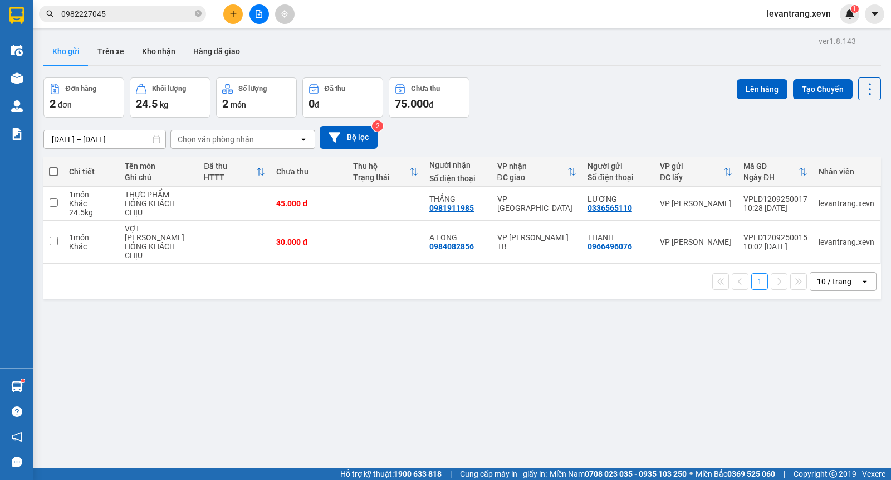
click at [247, 10] on div at bounding box center [259, 13] width 84 height 19
click at [234, 10] on icon "plus" at bounding box center [233, 14] width 8 height 8
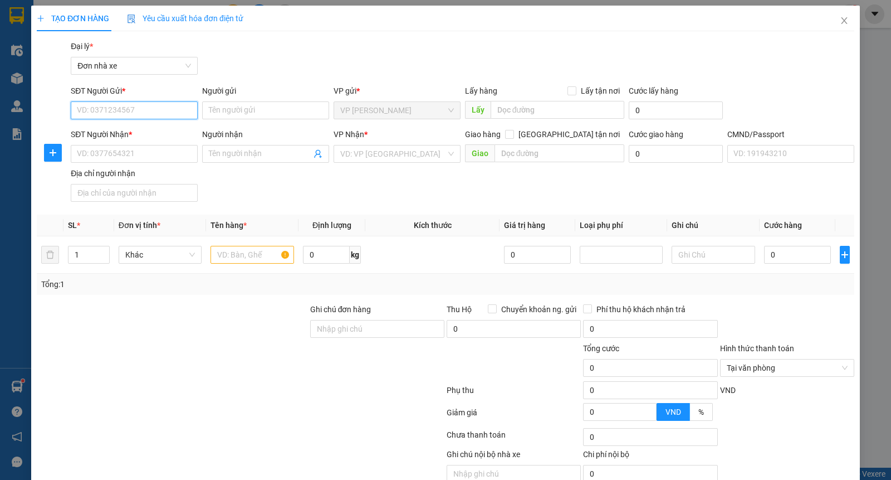
click at [119, 112] on input "SĐT Người Gửi *" at bounding box center [134, 110] width 127 height 18
type input "0969026255"
click at [129, 126] on div "0969026255 - QUANG" at bounding box center [133, 132] width 112 height 12
type input "QUANG"
type input "0916453914"
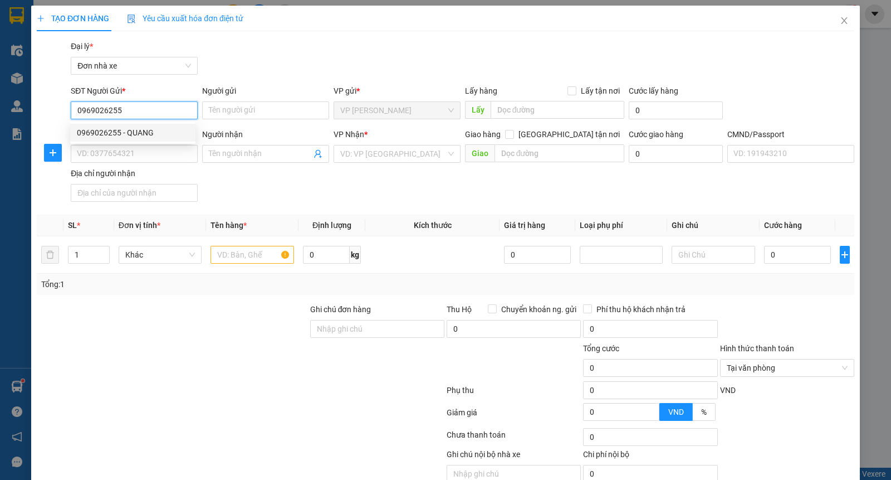
type input "THIÊM"
type input "034076001615 LÊ XUÂN THIỀM"
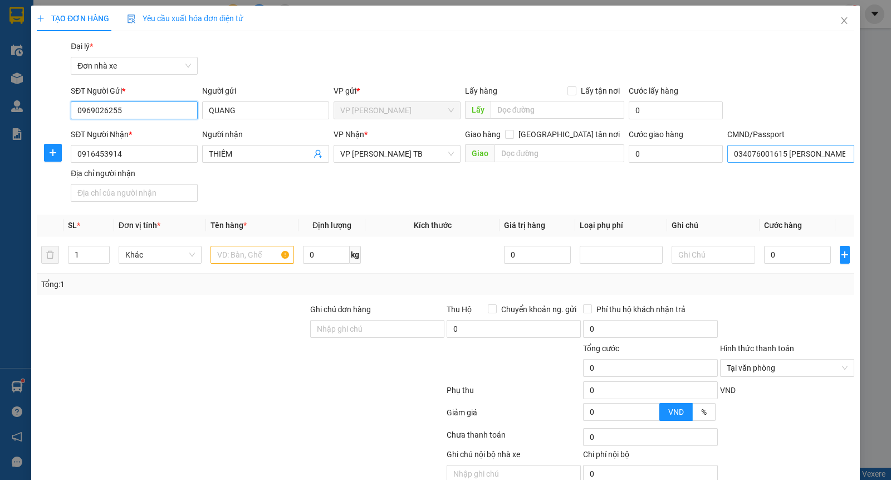
type input "0969026255"
click at [766, 157] on input "034076001615 LÊ XUÂN THIỀM" at bounding box center [790, 154] width 127 height 18
click at [771, 81] on div "Transit Pickup Surcharge Ids Transit Deliver Surcharge Ids Transit Deliver Surc…" at bounding box center [446, 274] width 818 height 468
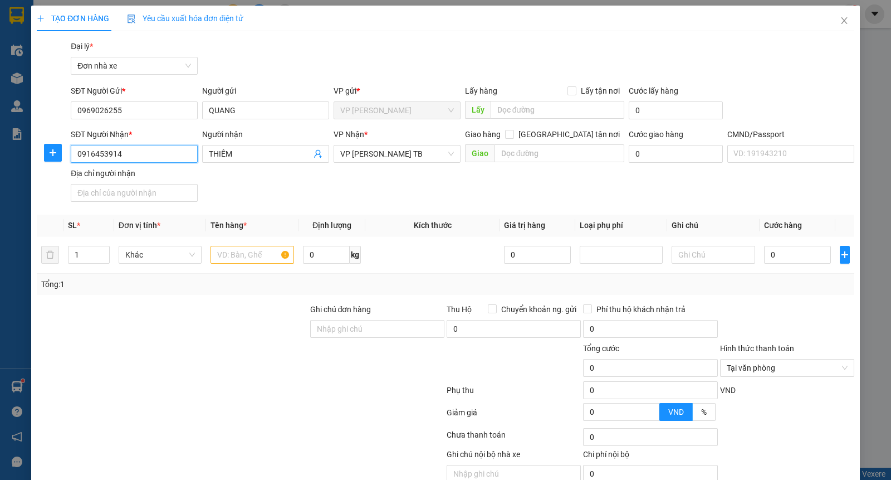
click at [153, 151] on input "0916453914" at bounding box center [134, 154] width 127 height 18
type input "0973015145"
click at [148, 173] on div "0973015145 - THANH" at bounding box center [133, 176] width 112 height 12
type input "THANH"
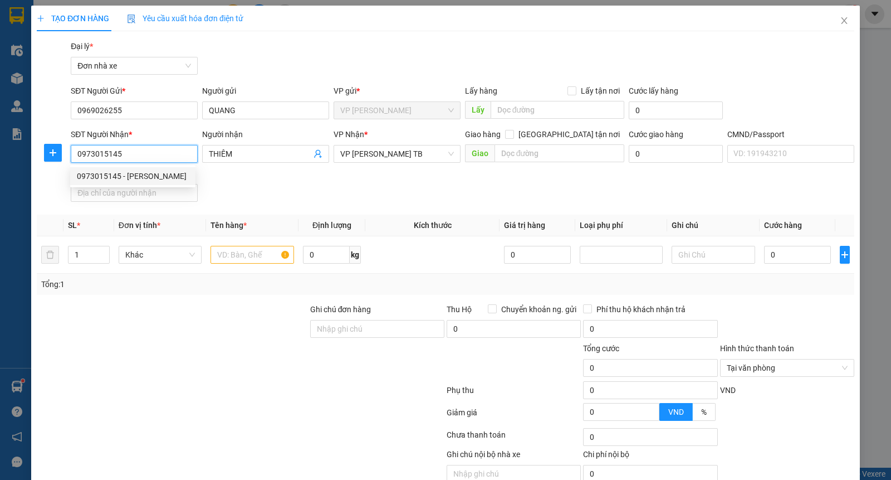
type input "NGÔ VĂN CHIÊU 1964"
type input "ĐỒNG NGÃI NAM PHONG"
type input "0973015145"
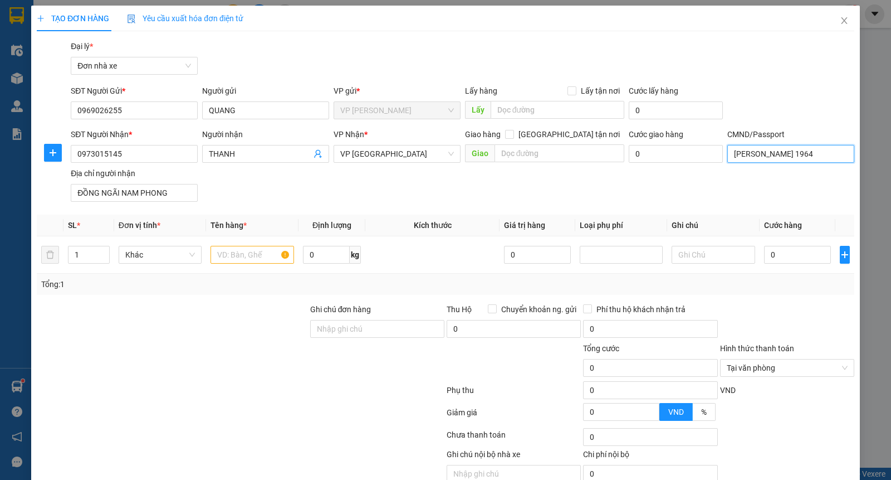
click at [752, 149] on input "NGÔ VĂN CHIÊU 1964" at bounding box center [790, 154] width 127 height 18
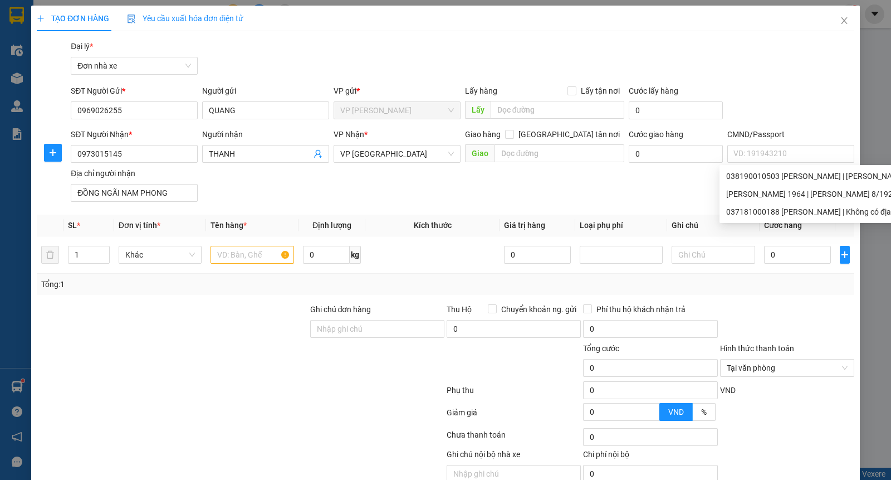
click at [759, 87] on div "SĐT Người Gửi * 0969026255 Người gửi QUANG VP gửi * VP Lê Duẩn Lấy hàng Lấy tận…" at bounding box center [463, 104] width 788 height 39
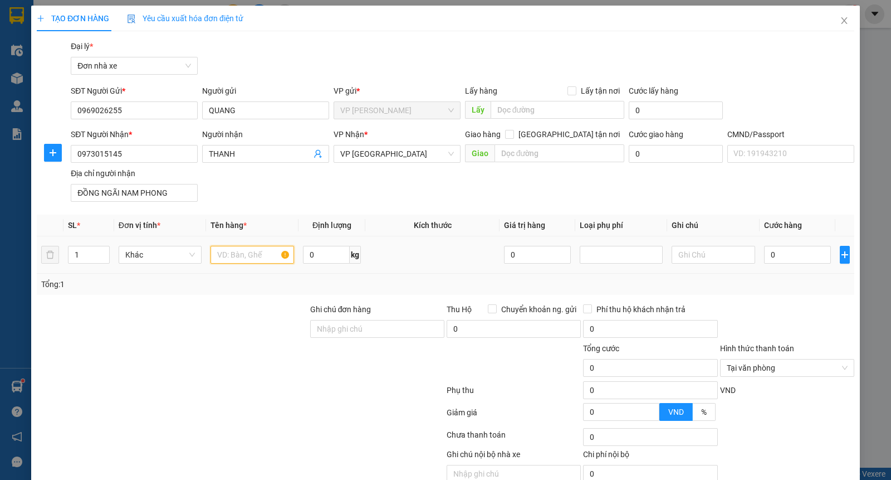
click at [248, 252] on input "text" at bounding box center [253, 255] width 84 height 18
type input "D"
type input "Đ"
type input "D"
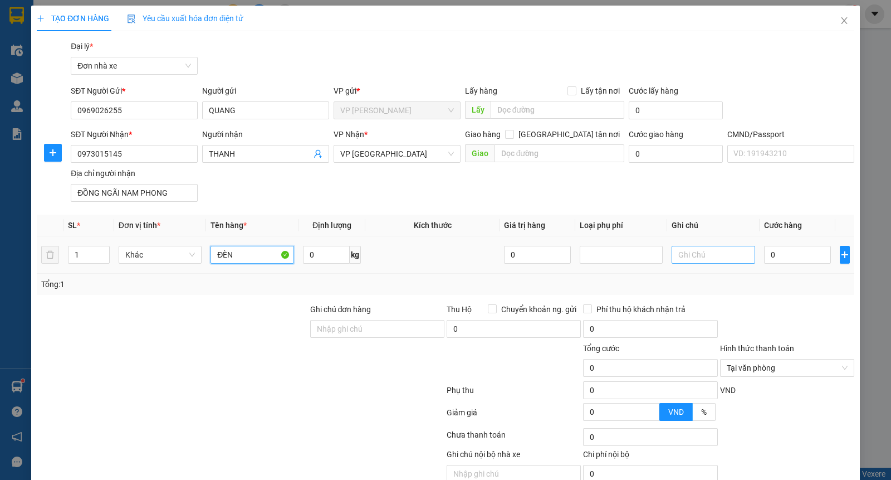
type input "ĐÈN"
click at [694, 253] on input "text" at bounding box center [714, 255] width 84 height 18
type input "VỠ KHÁCH CHỊU"
click at [331, 251] on input "0" at bounding box center [326, 255] width 47 height 18
type input "2"
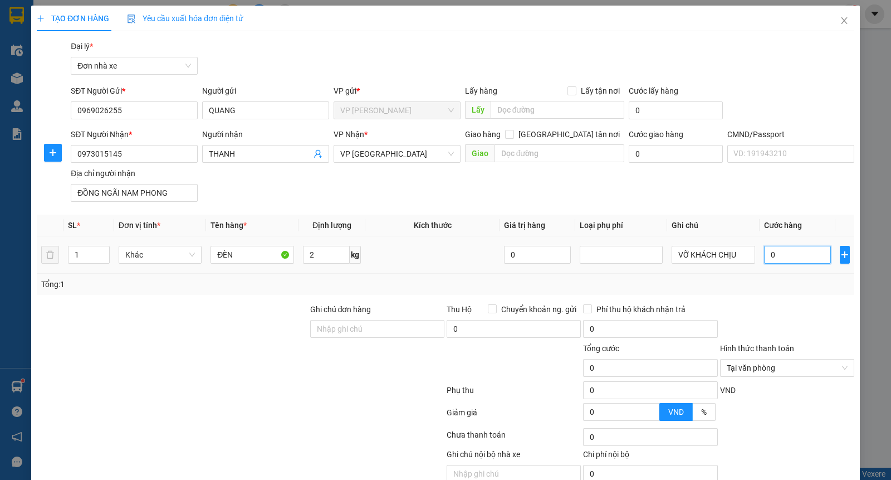
click at [800, 257] on input "0" at bounding box center [797, 255] width 67 height 18
type input "3"
type input "30"
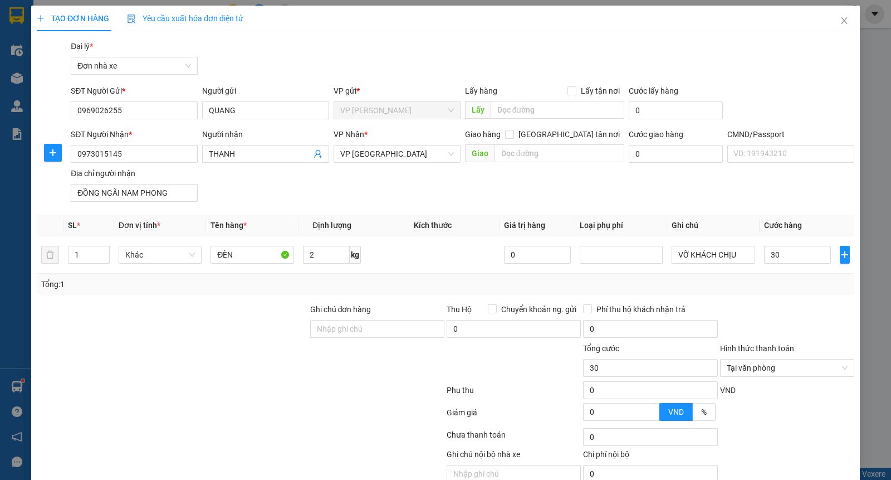
type input "30.000"
click at [752, 297] on div "Transit Pickup Surcharge Ids Transit Deliver Surcharge Ids Transit Deliver Surc…" at bounding box center [446, 274] width 818 height 468
type input "30.000"
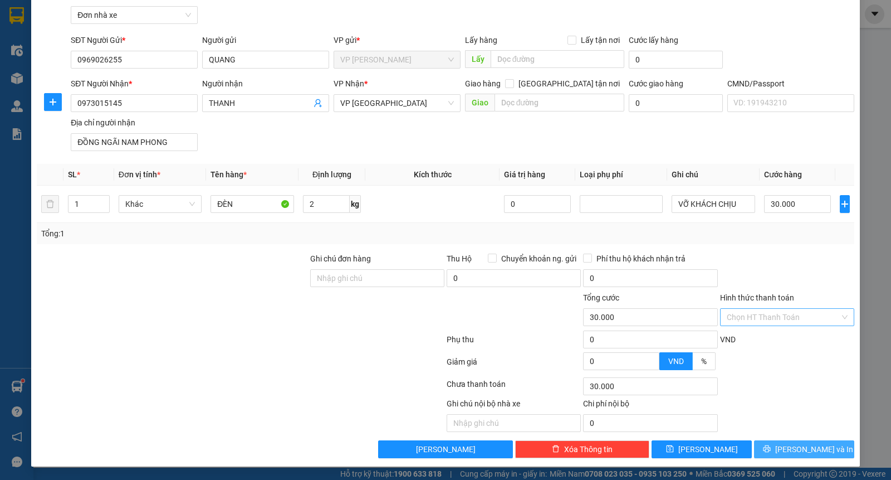
drag, startPoint x: 792, startPoint y: 453, endPoint x: 711, endPoint y: 401, distance: 96.7
click at [792, 452] on span "[PERSON_NAME] và In" at bounding box center [814, 449] width 78 height 12
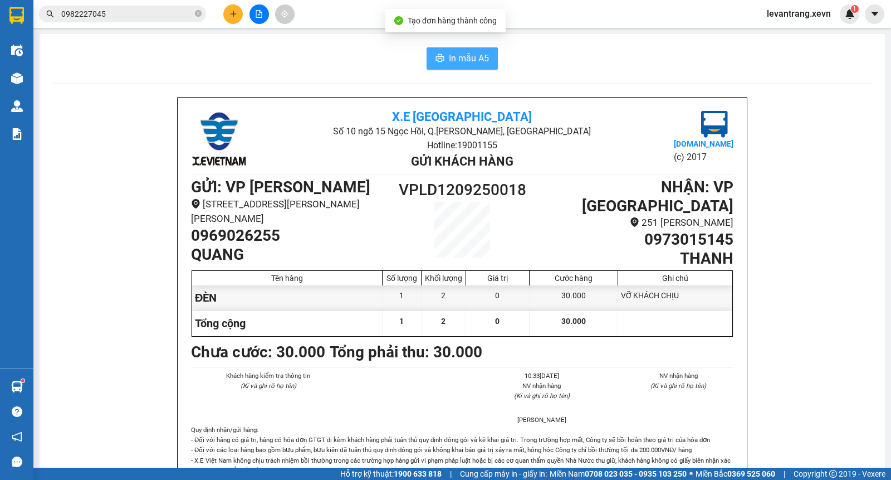
click at [478, 54] on span "In mẫu A5" at bounding box center [469, 58] width 40 height 14
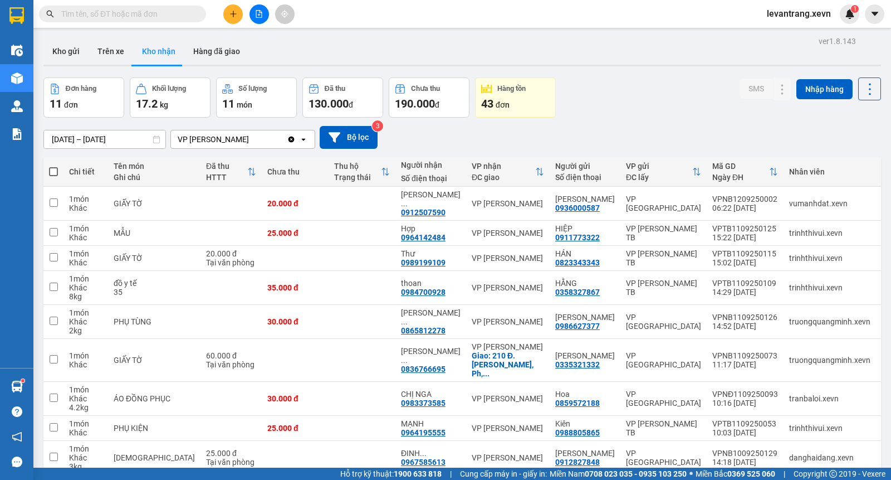
click at [100, 12] on input "text" at bounding box center [126, 14] width 131 height 12
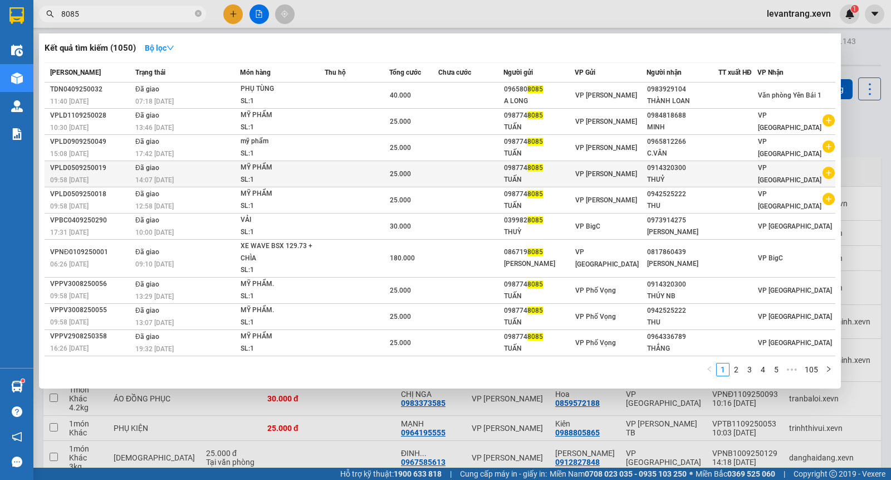
type input "8085"
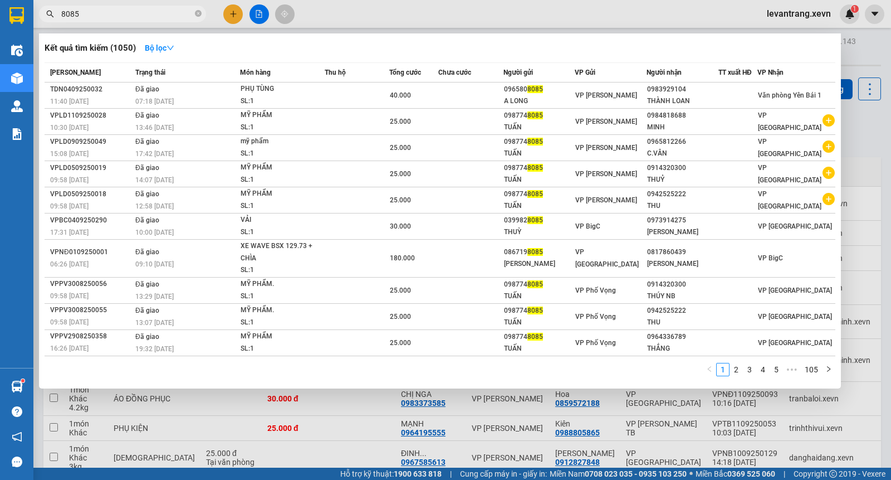
drag, startPoint x: 433, startPoint y: 178, endPoint x: 419, endPoint y: 185, distance: 15.4
click at [432, 179] on div "25.000" at bounding box center [414, 174] width 48 height 12
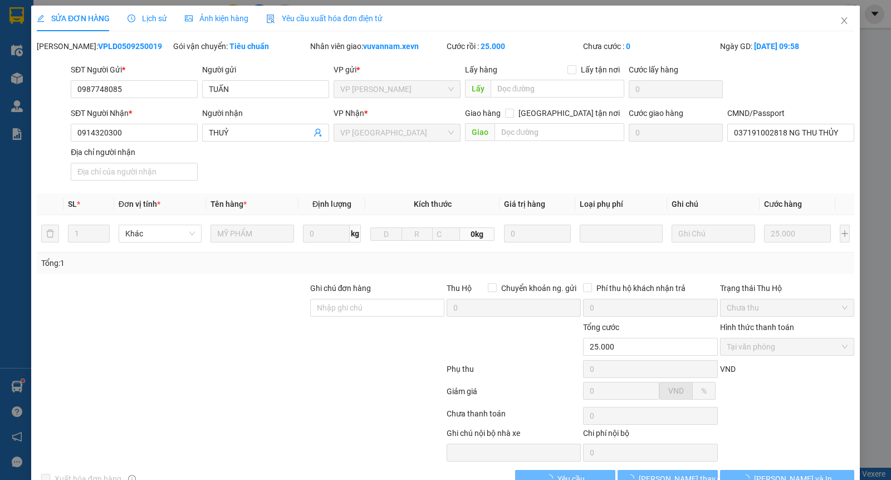
type input "0987748085"
type input "0914320300"
type input "037191002818 NG THU THỦY"
type input "25.000"
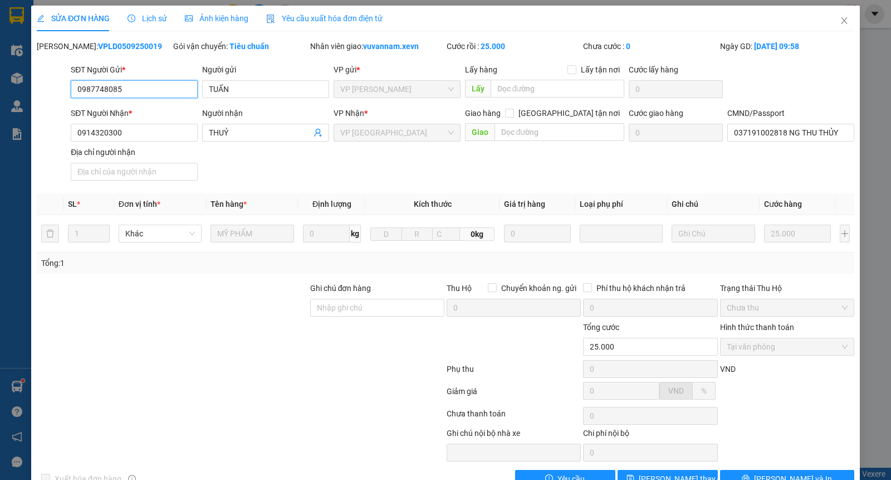
click at [123, 87] on input "0987748085" at bounding box center [134, 89] width 127 height 18
drag, startPoint x: 832, startPoint y: 16, endPoint x: 131, endPoint y: 26, distance: 701.2
click at [832, 15] on span "Close" at bounding box center [844, 21] width 31 height 31
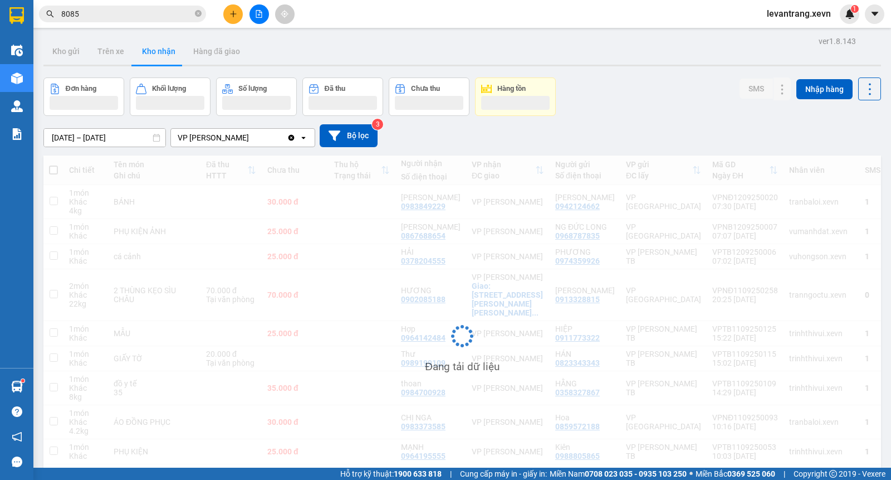
click at [118, 12] on input "8085" at bounding box center [126, 14] width 131 height 12
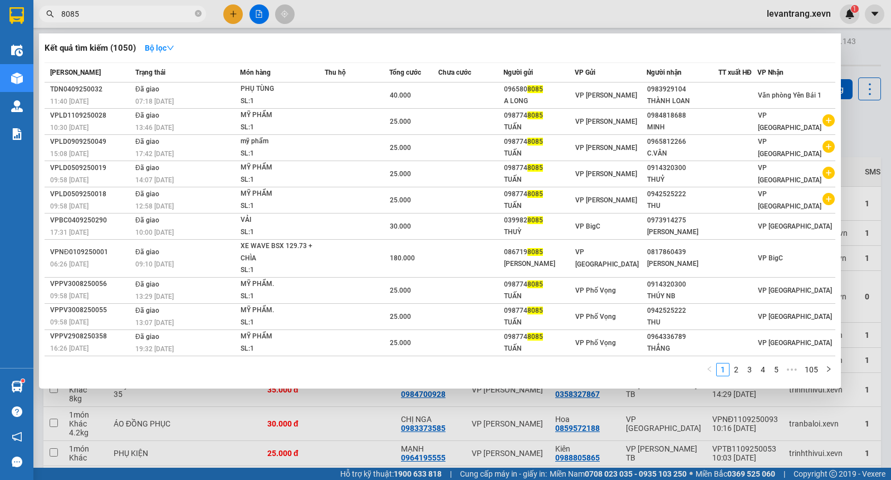
click at [118, 12] on input "8085" at bounding box center [126, 14] width 131 height 12
paste input "098774"
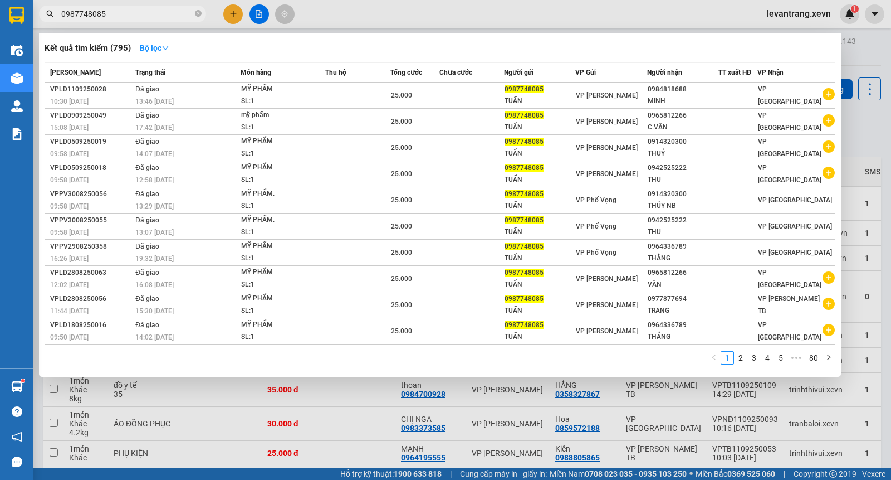
type input "0987748085"
click at [864, 115] on div at bounding box center [445, 240] width 891 height 480
